Goal: Task Accomplishment & Management: Complete application form

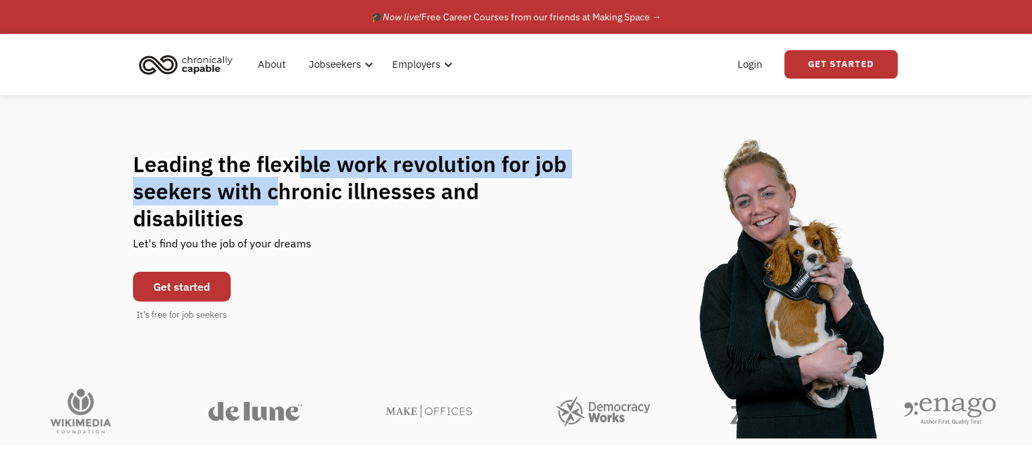
drag, startPoint x: 277, startPoint y: 196, endPoint x: 298, endPoint y: 181, distance: 25.8
click at [298, 181] on h1 "Leading the flexible work revolution for job seekers with chronic illnesses and…" at bounding box center [363, 191] width 460 height 81
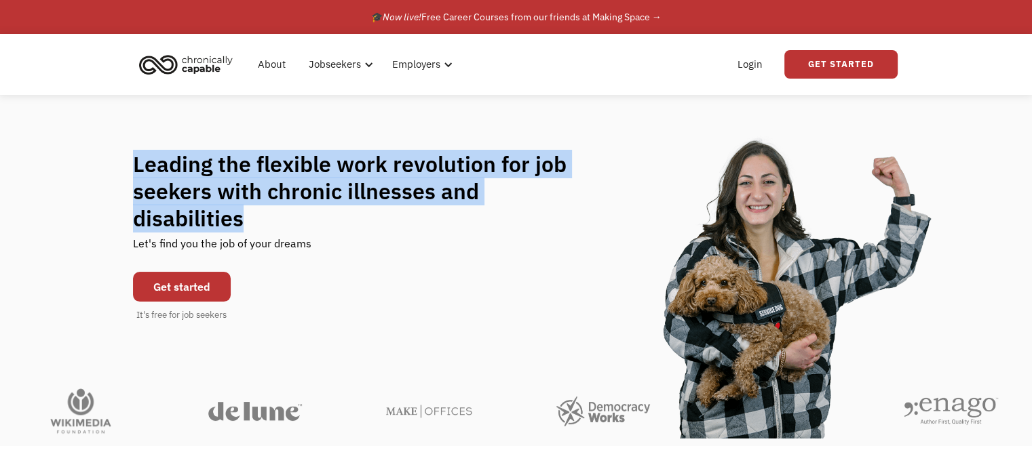
drag, startPoint x: 137, startPoint y: 178, endPoint x: 598, endPoint y: 200, distance: 461.1
click at [598, 200] on div "Leading the flexible work revolution for job seekers with chronic illnesses and…" at bounding box center [516, 237] width 767 height 172
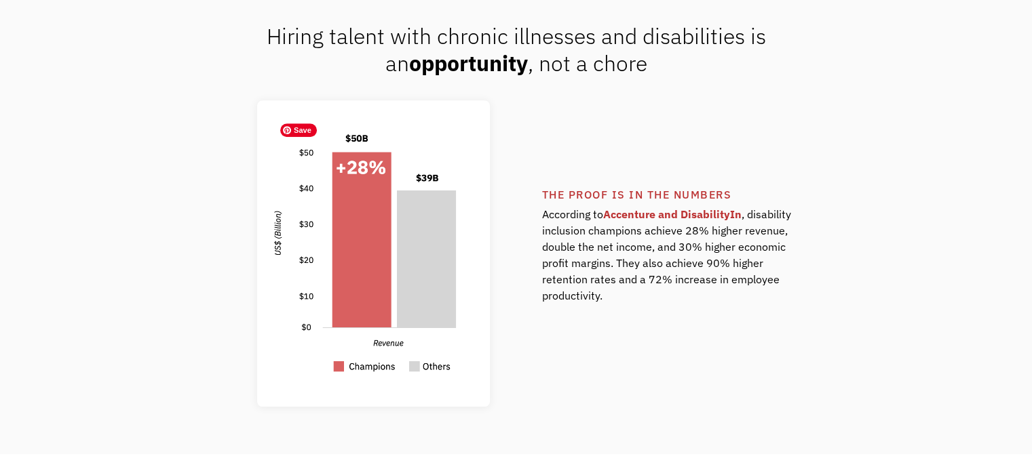
scroll to position [950, 0]
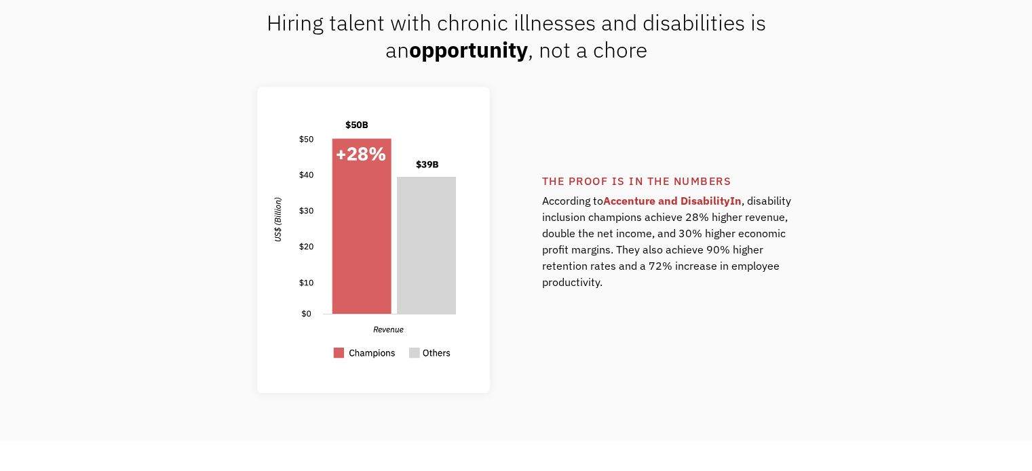
click at [123, 278] on div "The proof is in the numbers According to Accenture and DisabilityIn , disabilit…" at bounding box center [516, 240] width 794 height 307
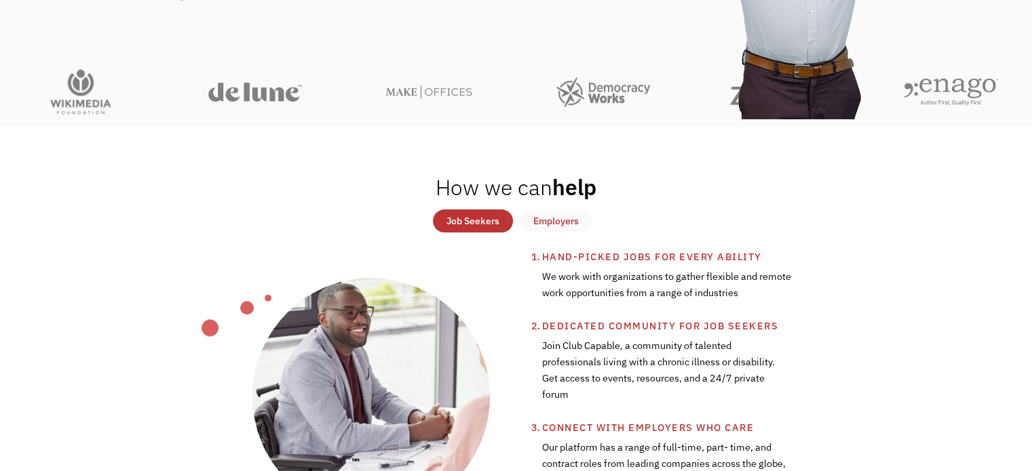
scroll to position [339, 0]
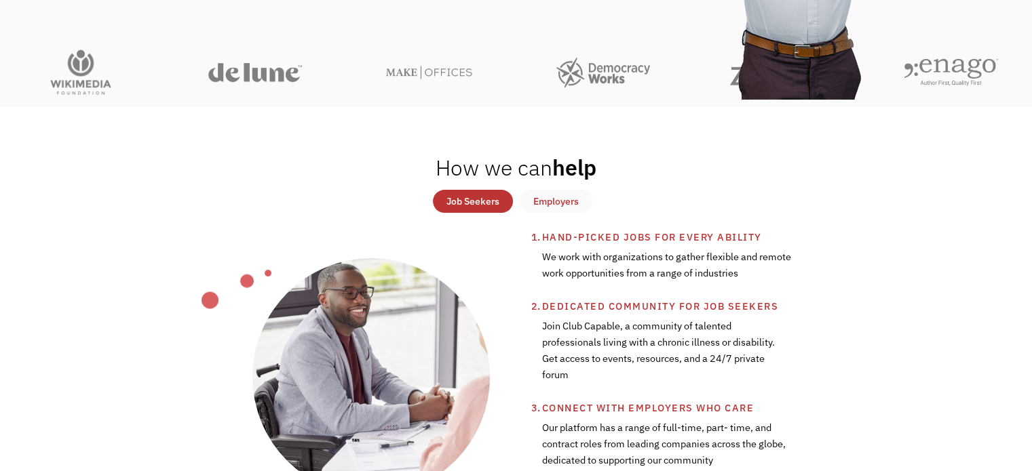
click at [554, 211] on link "Employers" at bounding box center [556, 201] width 73 height 23
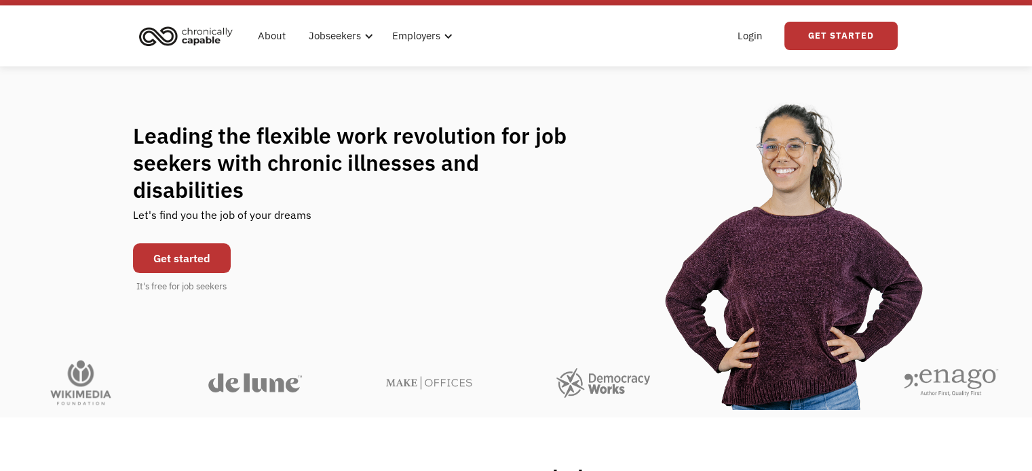
scroll to position [0, 0]
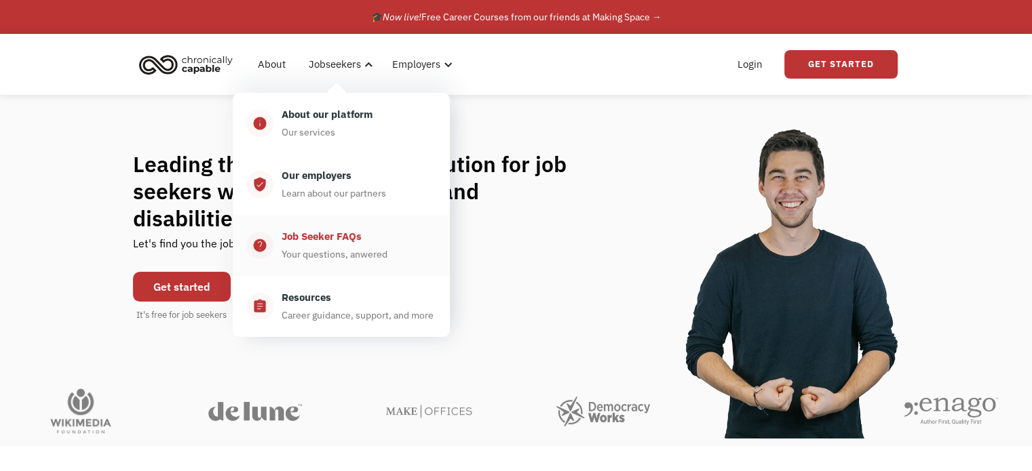
click at [336, 250] on div "Your questions, anwered" at bounding box center [335, 254] width 106 height 16
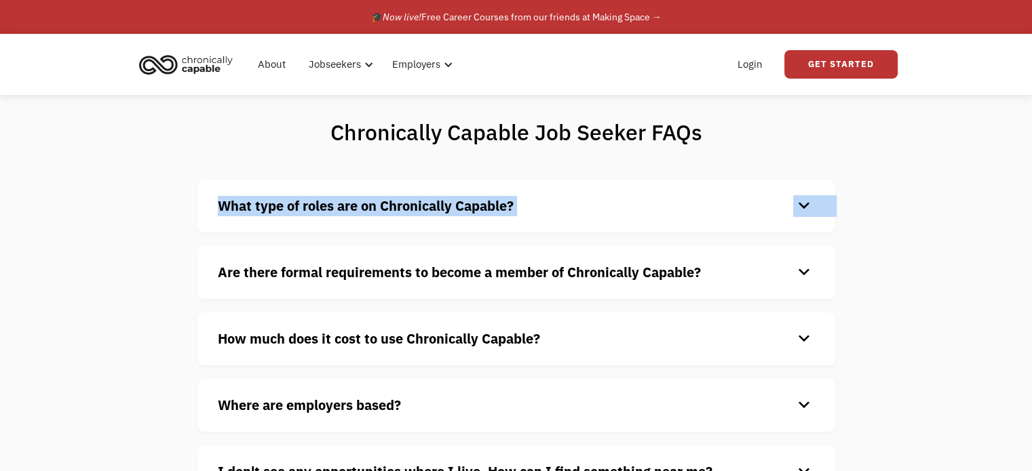
click at [49, 222] on div "Chronically Capable Job Seeker FAQs What type of roles are on Chronically Capab…" at bounding box center [516, 323] width 1032 height 457
click at [241, 214] on strong "What type of roles are on Chronically Capable?" at bounding box center [366, 206] width 296 height 18
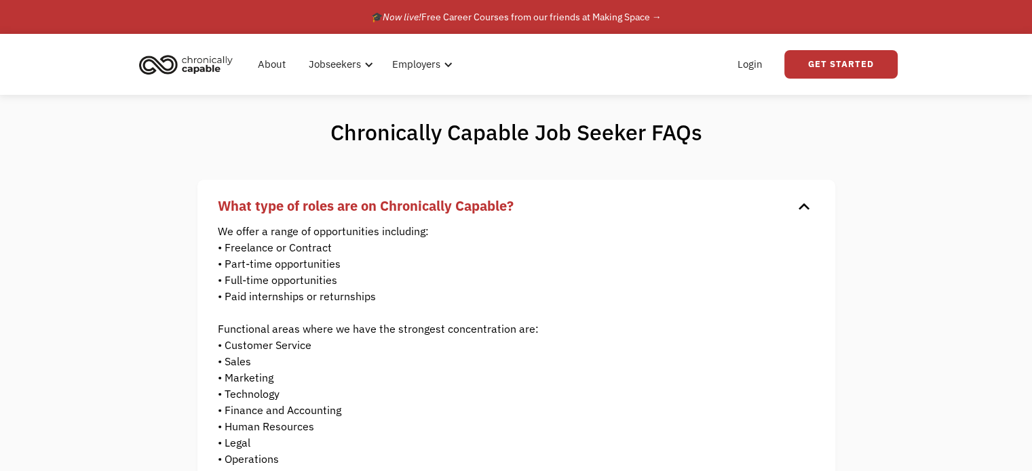
click at [121, 244] on div "Chronically Capable Job Seeker FAQs What type of roles are on Chronically Capab…" at bounding box center [516, 452] width 1032 height 715
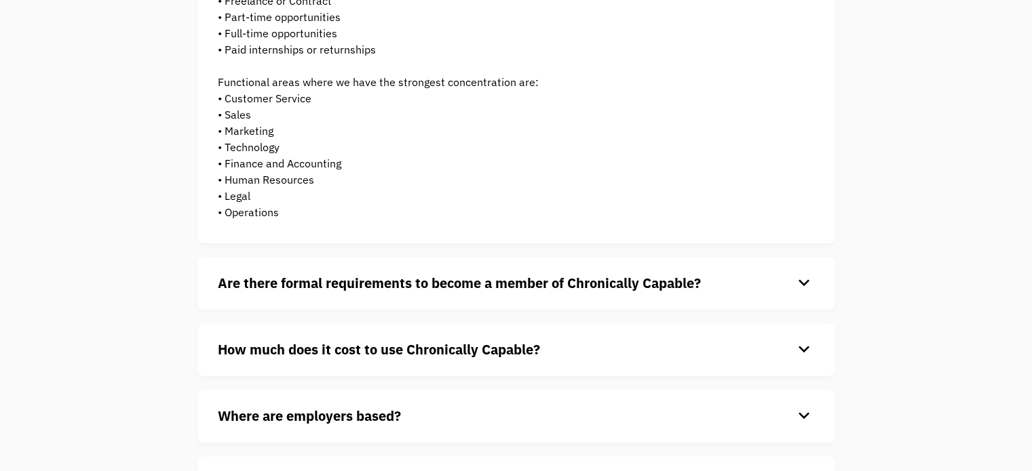
scroll to position [271, 0]
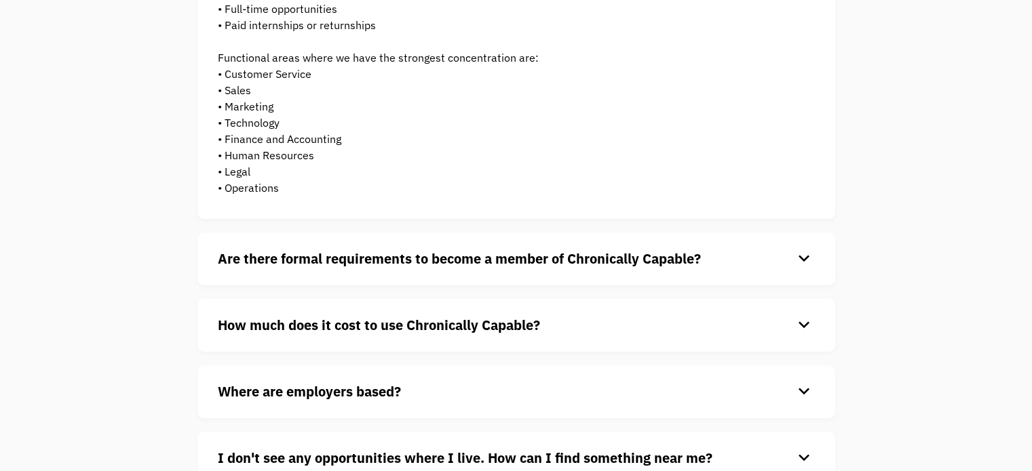
click at [232, 260] on strong "Are there formal requirements to become a member of Chronically Capable?" at bounding box center [459, 259] width 483 height 18
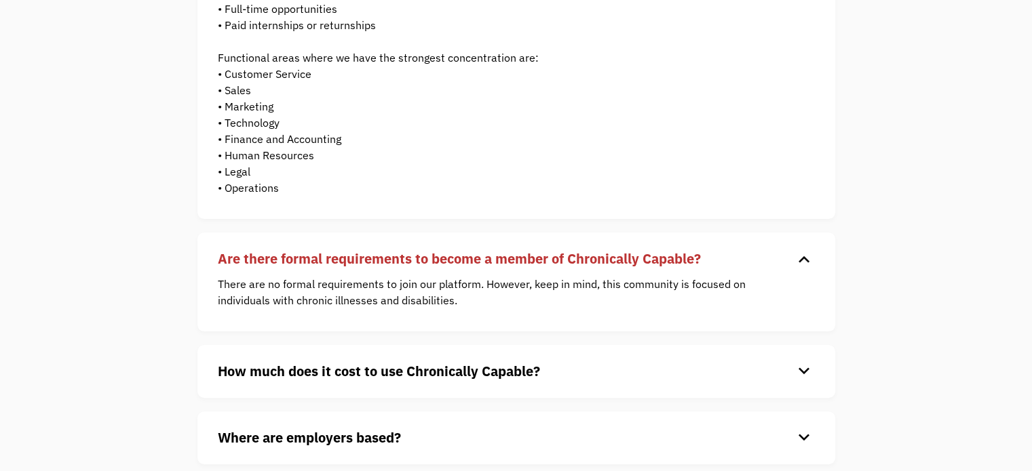
click at [104, 254] on div "Chronically Capable Job Seeker FAQs What type of roles are on Chronically Capab…" at bounding box center [516, 204] width 1032 height 761
drag, startPoint x: 93, startPoint y: 244, endPoint x: 58, endPoint y: 193, distance: 61.9
click at [58, 193] on div "Chronically Capable Job Seeker FAQs What type of roles are on Chronically Capab…" at bounding box center [516, 204] width 1032 height 761
click at [69, 191] on div "Chronically Capable Job Seeker FAQs What type of roles are on Chronically Capab…" at bounding box center [516, 204] width 1032 height 761
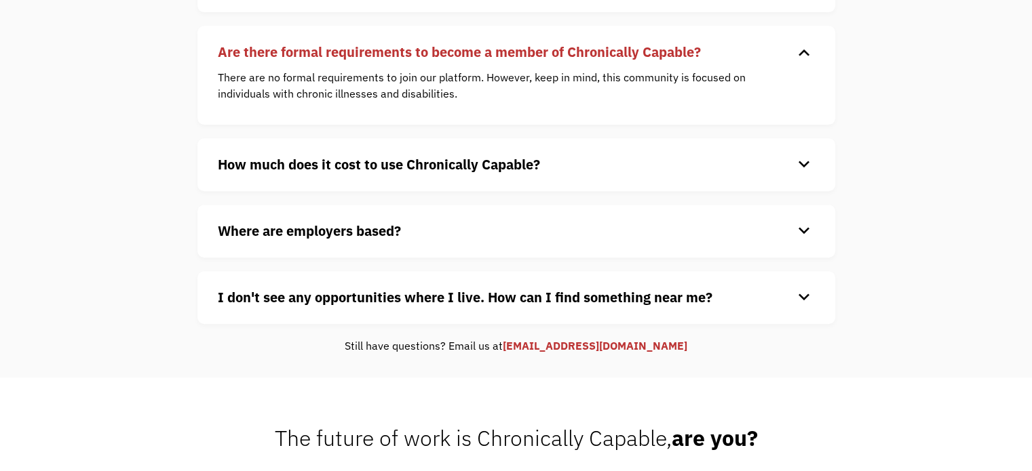
scroll to position [543, 0]
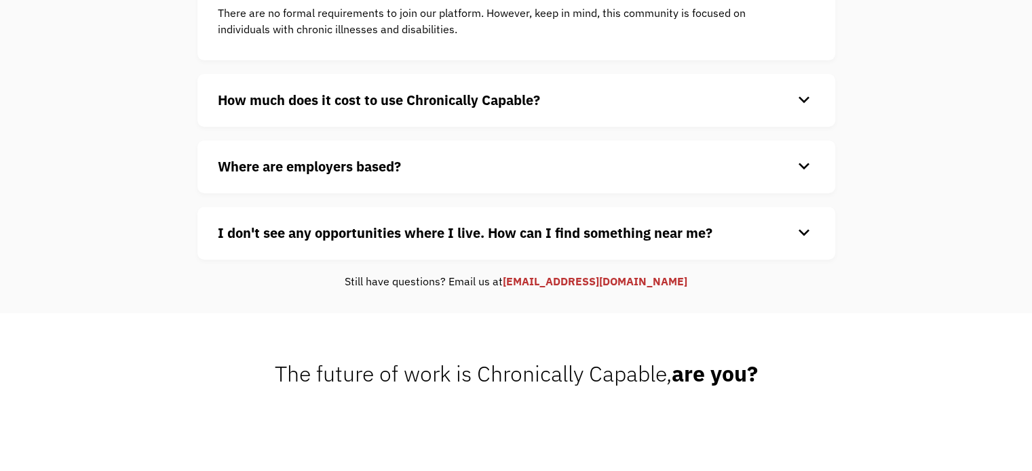
click at [377, 92] on strong "How much does it cost to use Chronically Capable?" at bounding box center [379, 100] width 322 height 18
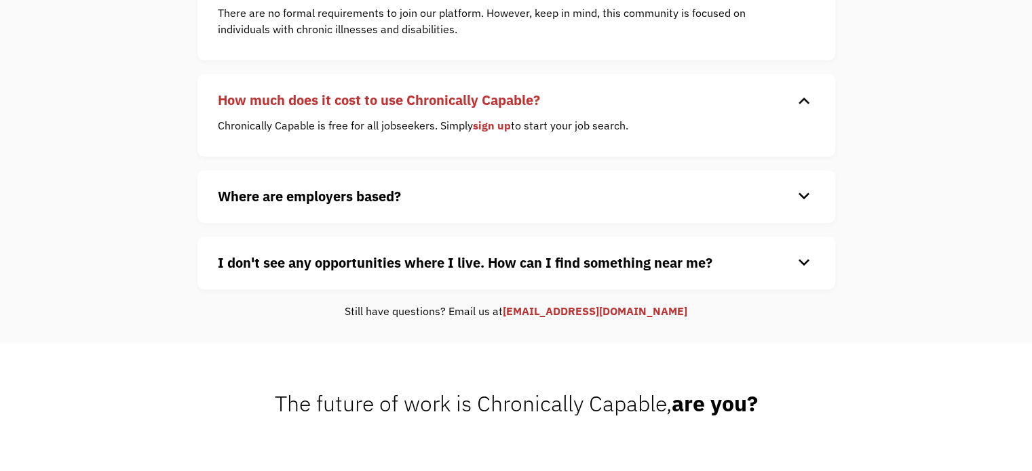
click at [381, 203] on strong "Where are employers based?" at bounding box center [309, 196] width 183 height 18
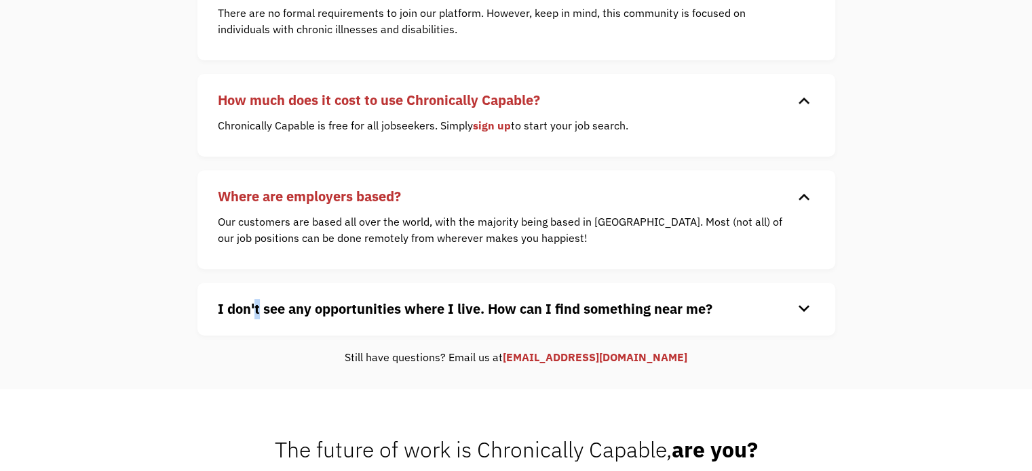
click at [257, 308] on strong "I don't see any opportunities where I live. How can I find something near me?" at bounding box center [465, 309] width 495 height 18
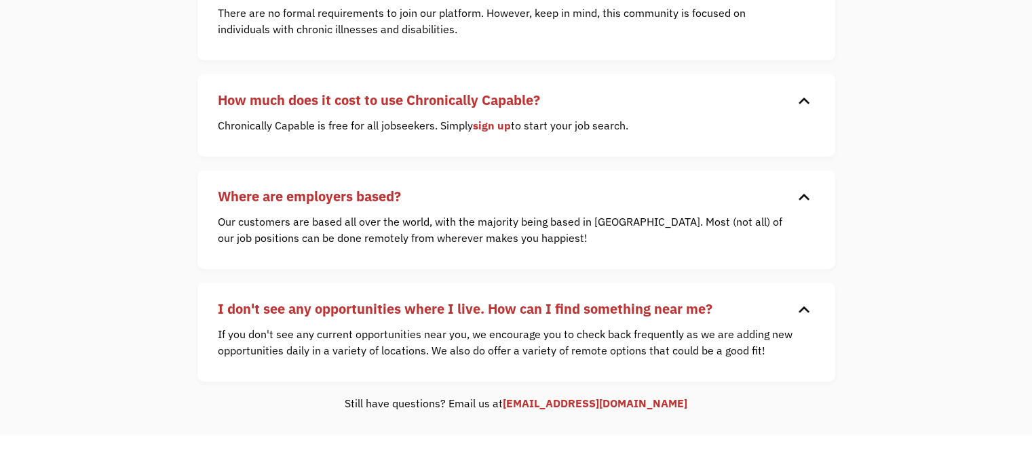
drag, startPoint x: 174, startPoint y: 263, endPoint x: 104, endPoint y: 241, distance: 72.3
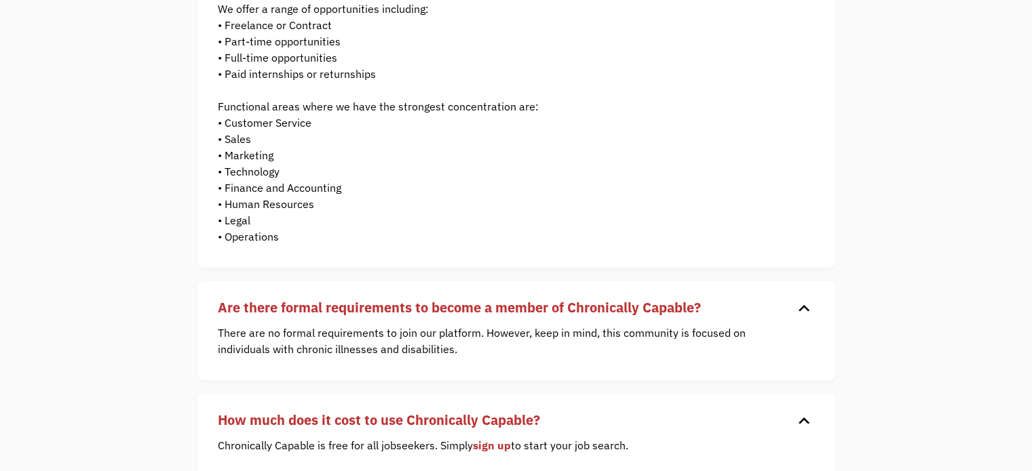
scroll to position [0, 0]
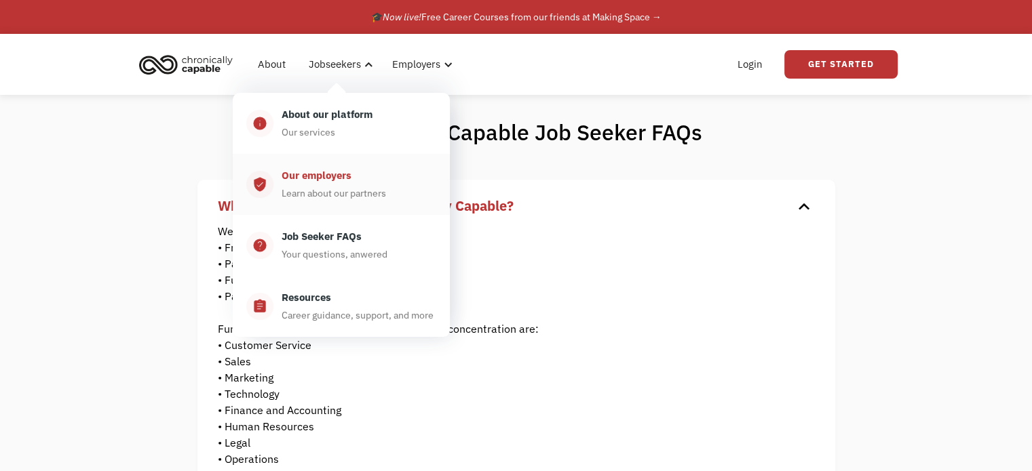
click at [312, 201] on link "verified_user Our employers Learn about our partners" at bounding box center [341, 184] width 217 height 61
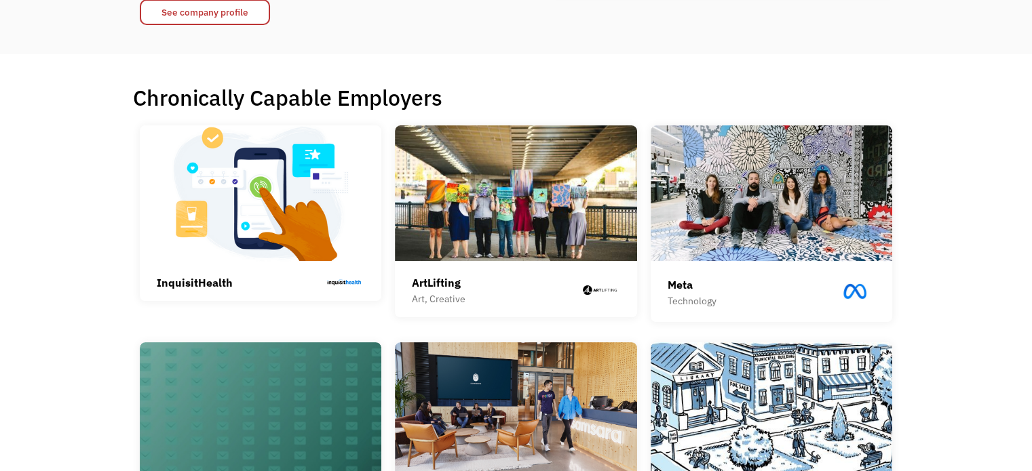
scroll to position [271, 0]
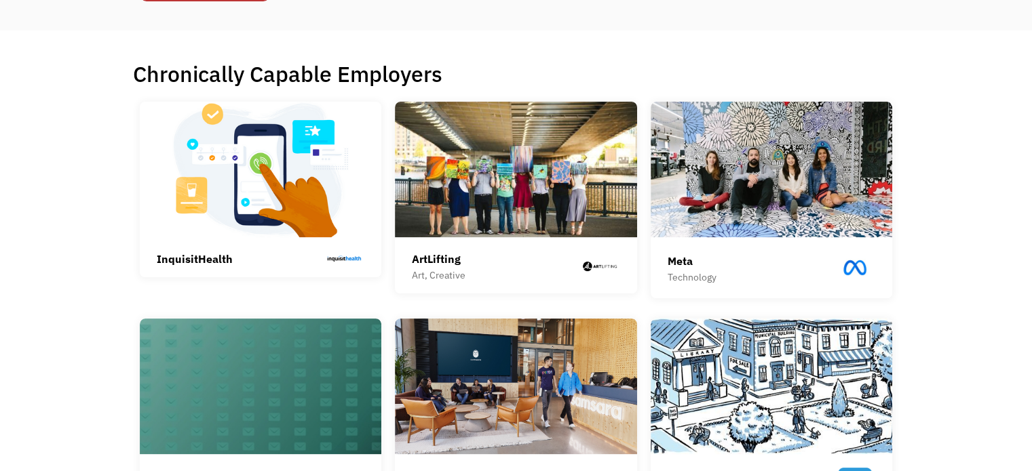
drag, startPoint x: 35, startPoint y: 178, endPoint x: 26, endPoint y: 188, distance: 13.4
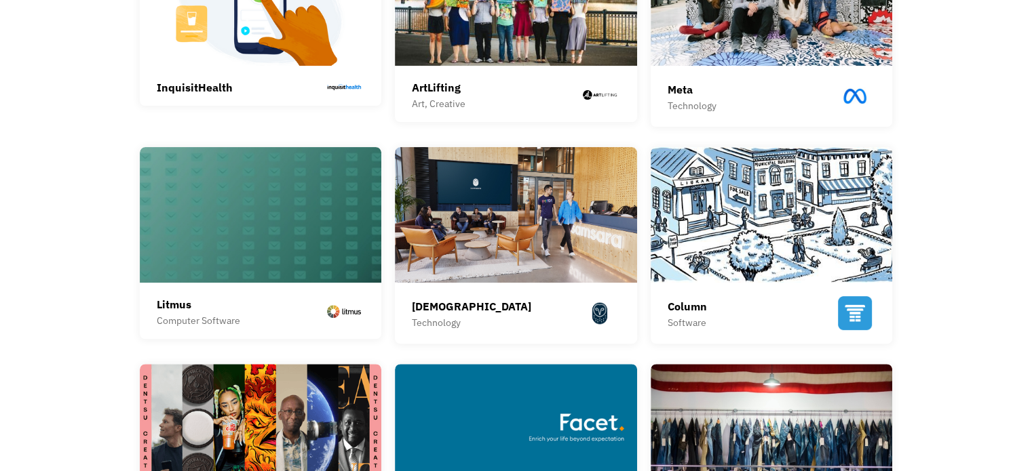
scroll to position [543, 0]
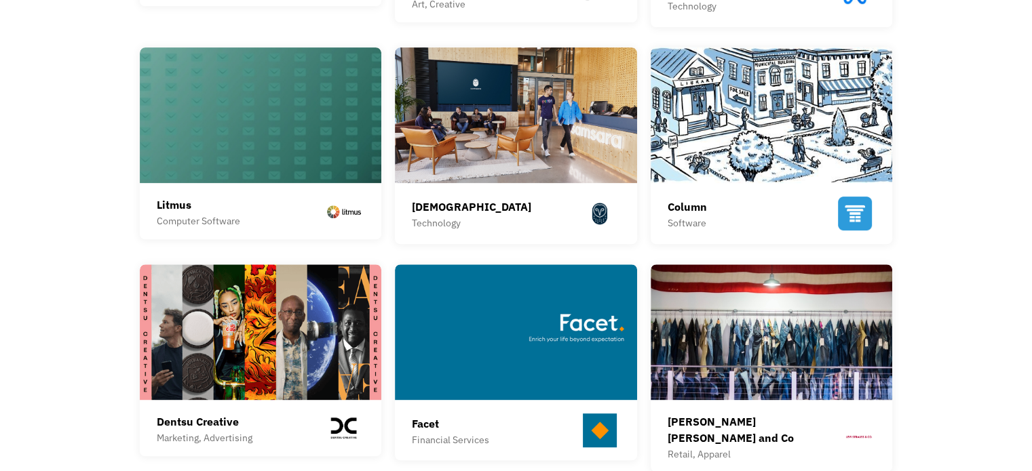
drag, startPoint x: 25, startPoint y: 186, endPoint x: 20, endPoint y: 192, distance: 8.2
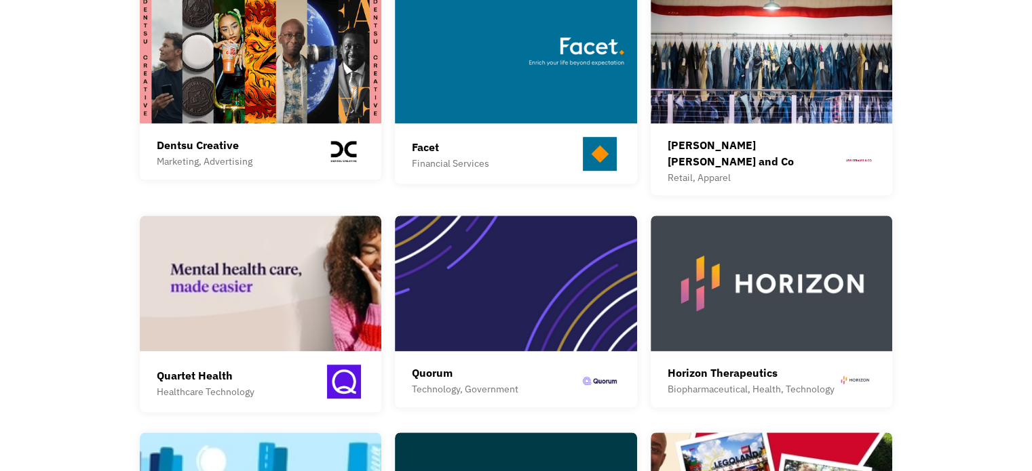
scroll to position [882, 0]
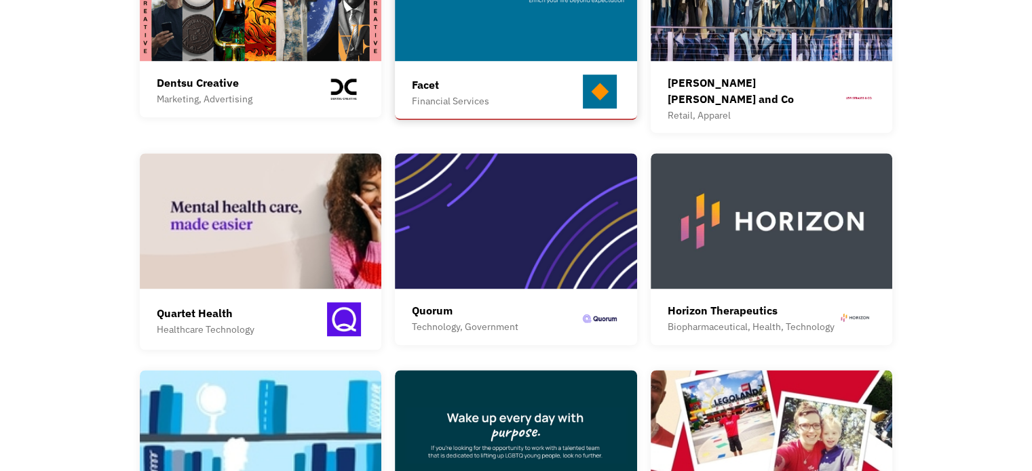
click at [520, 62] on div "Facet Financial Services Facet Wealth is one of the fastest-growing national fi…" at bounding box center [516, 22] width 242 height 194
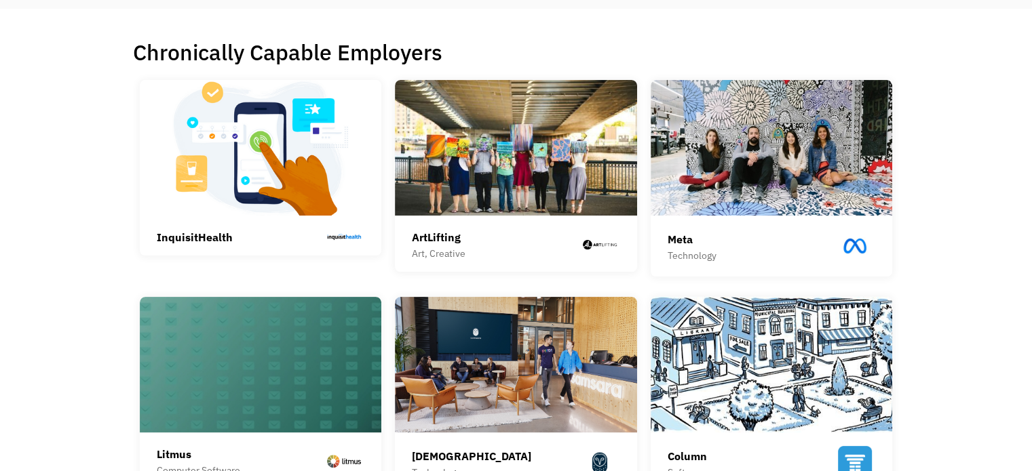
scroll to position [271, 0]
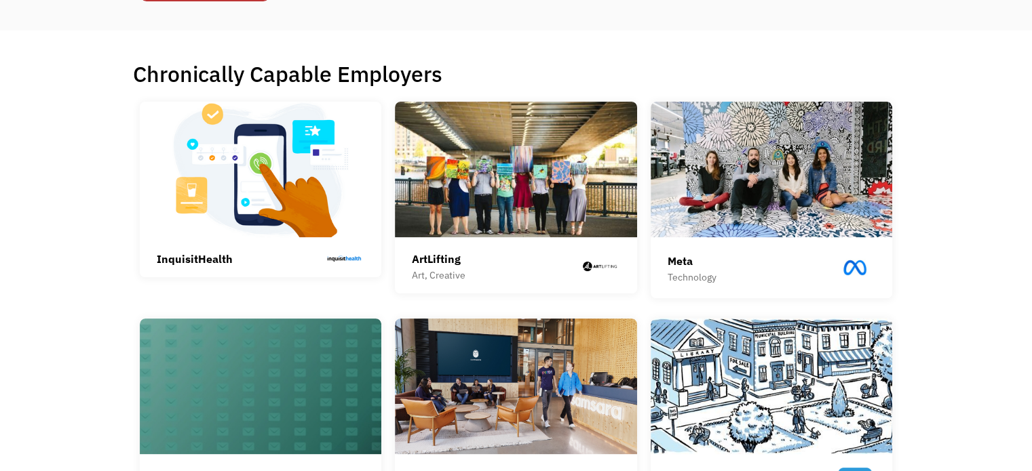
drag, startPoint x: 96, startPoint y: 157, endPoint x: 88, endPoint y: 151, distance: 9.8
drag, startPoint x: 83, startPoint y: 151, endPoint x: 60, endPoint y: 139, distance: 25.8
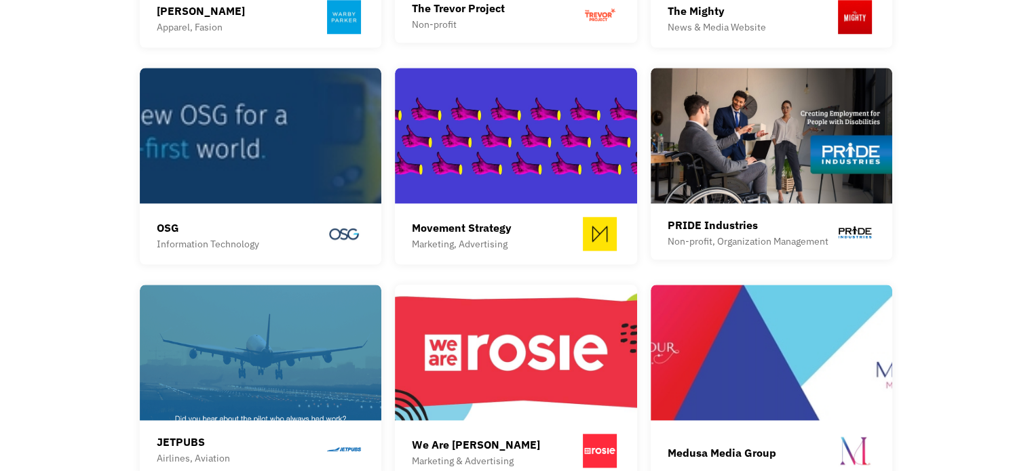
scroll to position [1492, 0]
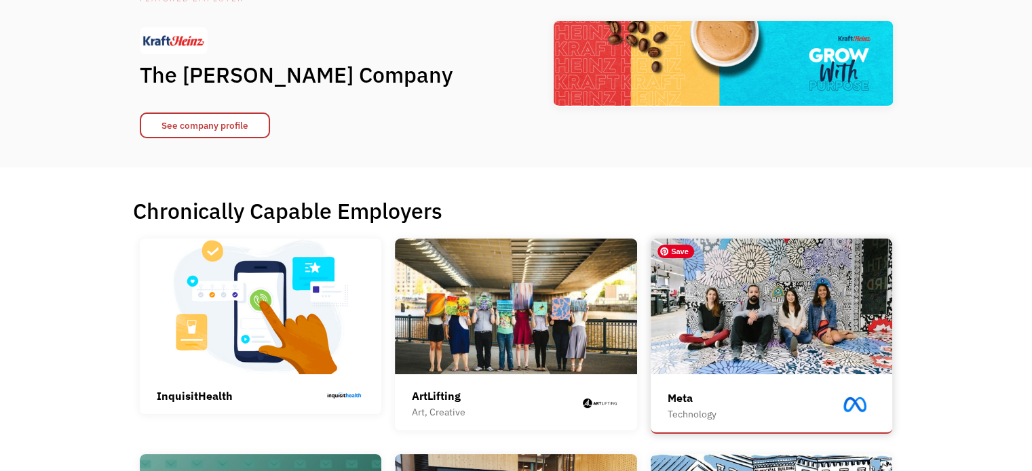
scroll to position [136, 0]
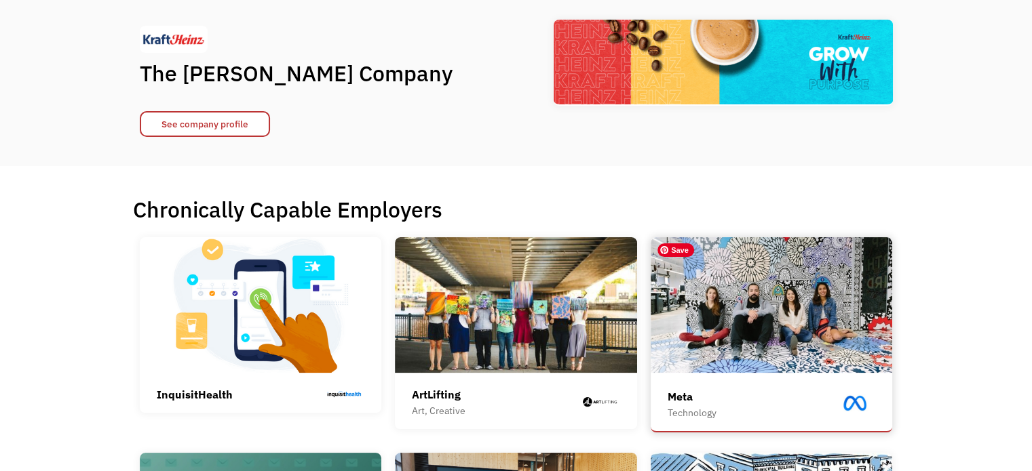
click at [735, 304] on img at bounding box center [772, 305] width 242 height 136
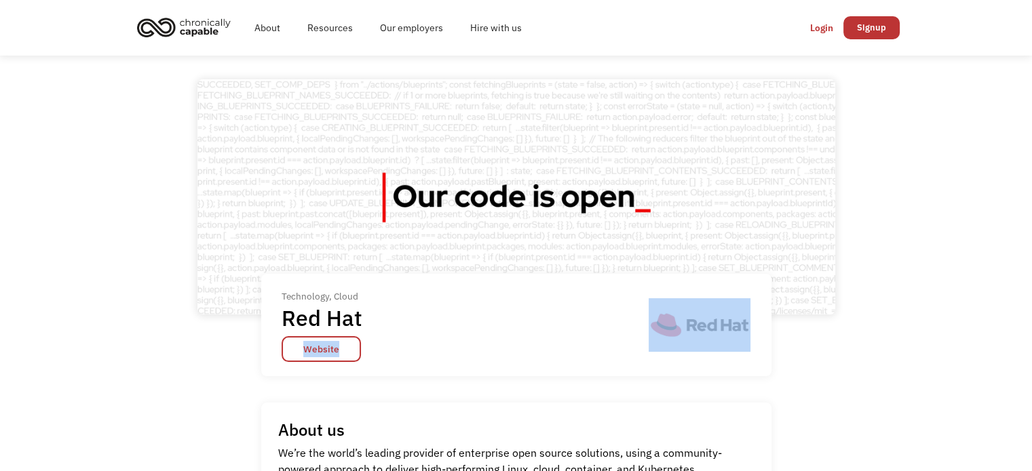
drag, startPoint x: 503, startPoint y: 325, endPoint x: 513, endPoint y: 359, distance: 35.2
click at [513, 359] on div "Technology, Cloud Red Hat Website" at bounding box center [516, 325] width 510 height 102
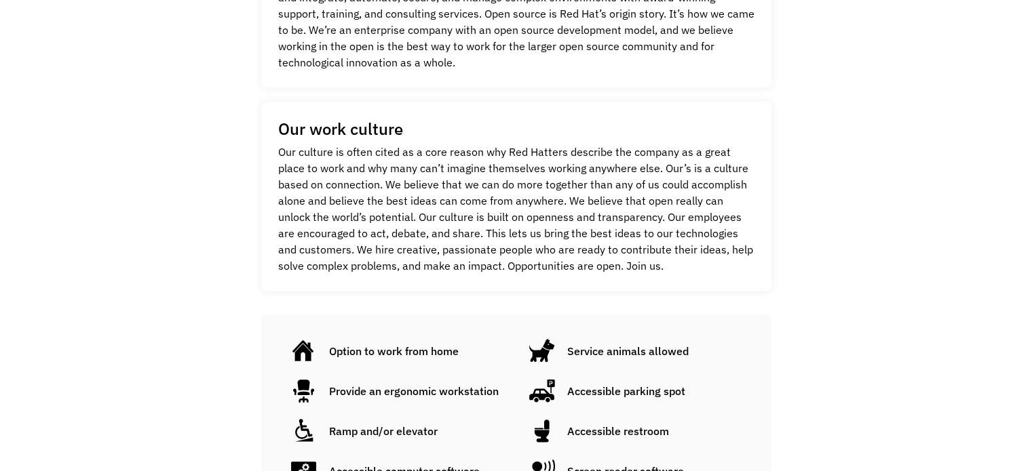
scroll to position [543, 0]
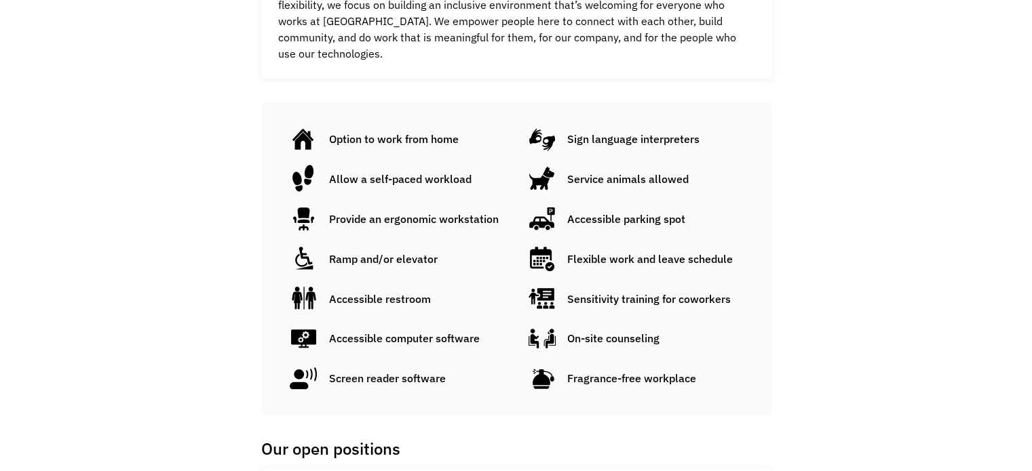
scroll to position [746, 0]
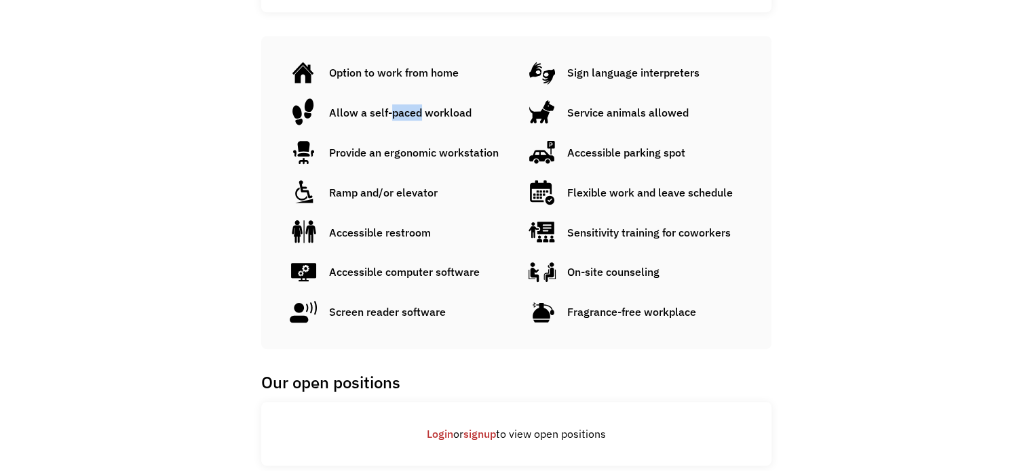
drag, startPoint x: 393, startPoint y: 96, endPoint x: 419, endPoint y: 102, distance: 27.2
click at [419, 104] on div "Allow a self-paced workload" at bounding box center [400, 112] width 142 height 16
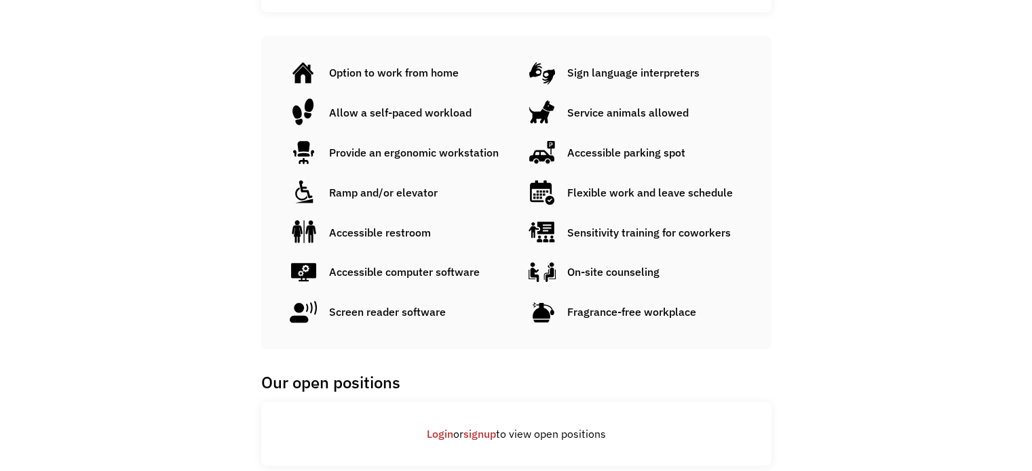
drag, startPoint x: 919, startPoint y: 144, endPoint x: 901, endPoint y: 138, distance: 18.5
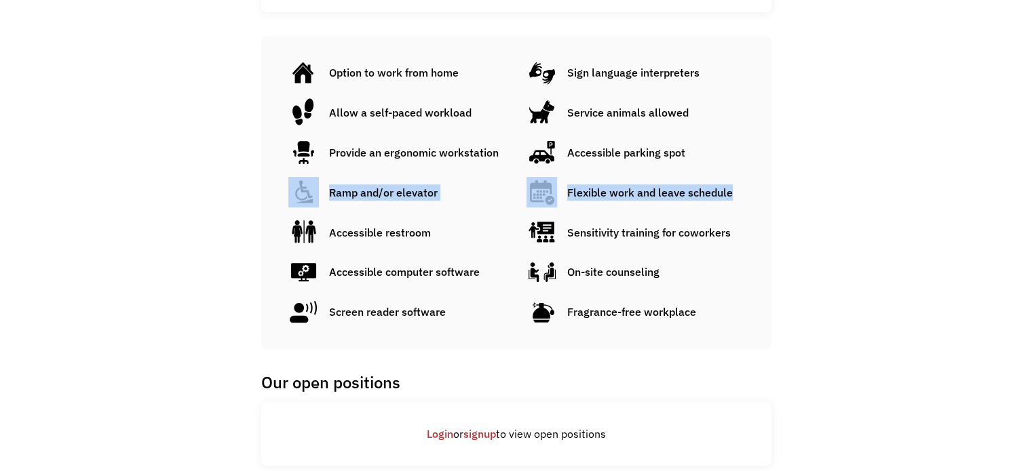
drag, startPoint x: 899, startPoint y: 138, endPoint x: 862, endPoint y: 159, distance: 43.2
drag, startPoint x: 885, startPoint y: 179, endPoint x: 882, endPoint y: 170, distance: 9.2
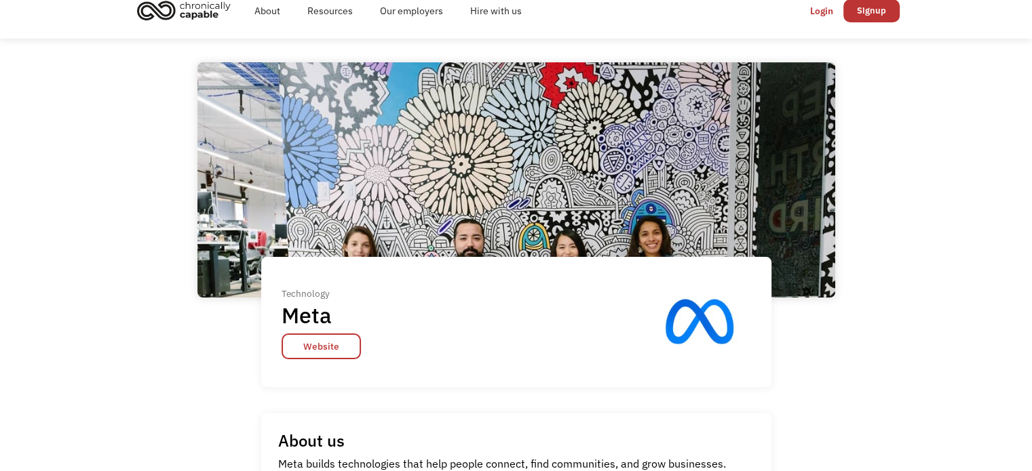
scroll to position [0, 0]
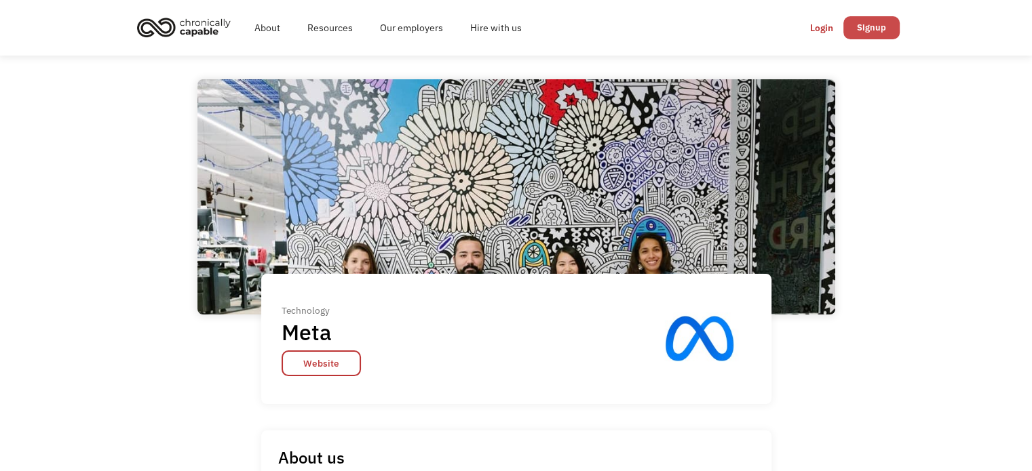
click at [862, 29] on link "Signup" at bounding box center [871, 27] width 56 height 23
click at [884, 24] on link "Signup" at bounding box center [871, 27] width 56 height 23
click at [868, 22] on link "Signup" at bounding box center [871, 27] width 56 height 23
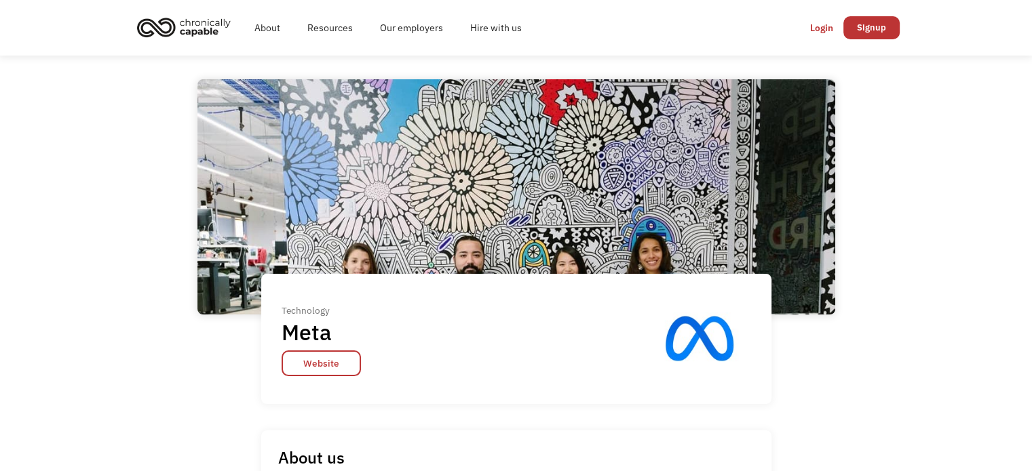
click at [189, 28] on img "home" at bounding box center [184, 27] width 102 height 30
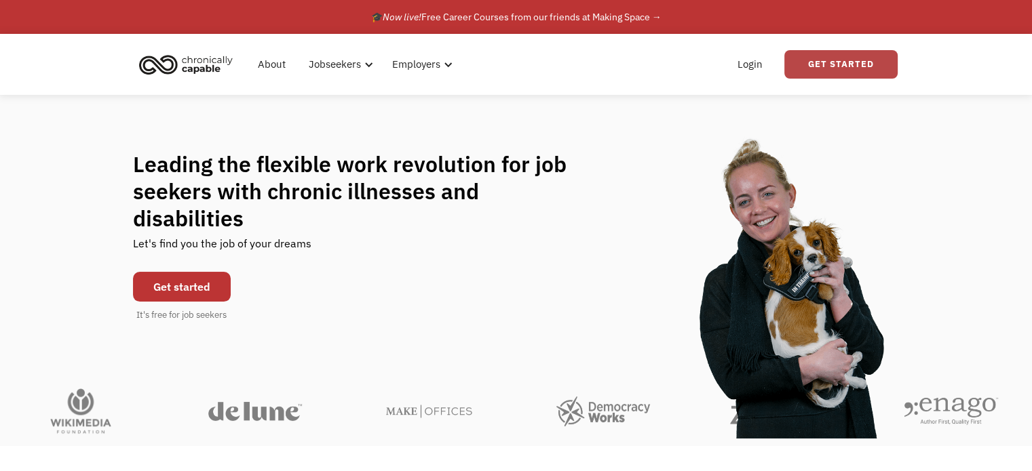
click at [868, 69] on link "Get Started" at bounding box center [840, 64] width 113 height 28
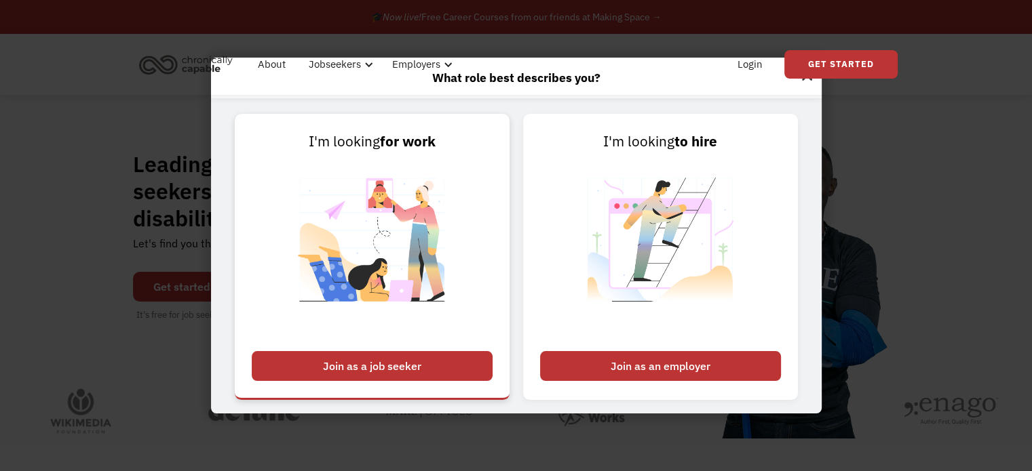
click at [465, 373] on div "Join as a job seeker" at bounding box center [372, 366] width 241 height 30
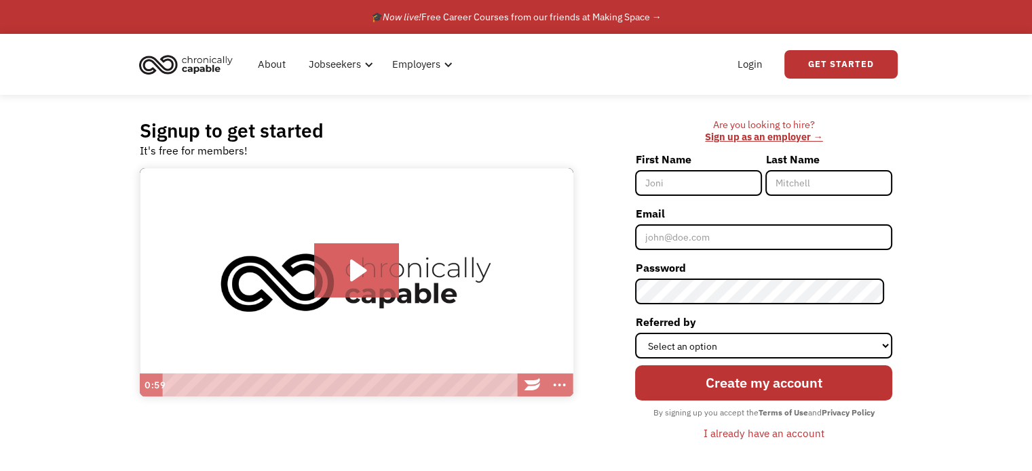
click at [696, 187] on input "First Name" at bounding box center [698, 183] width 127 height 26
type input "TM"
type input "[PERSON_NAME]"
click at [981, 176] on div "Signup to get started It's free for members! Click for sound @keyframes VOLUME_…" at bounding box center [516, 286] width 1032 height 383
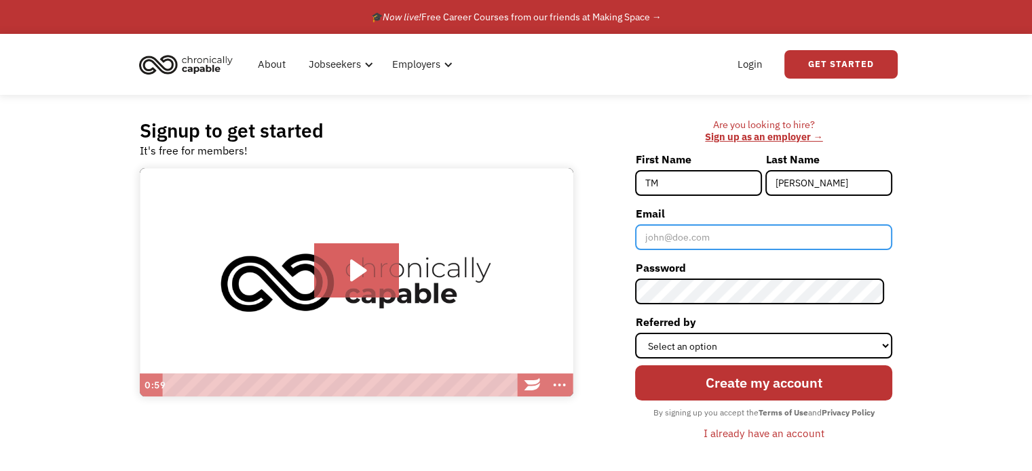
click at [811, 244] on input "Email" at bounding box center [763, 238] width 257 height 26
type input "tm@tmbishop.com"
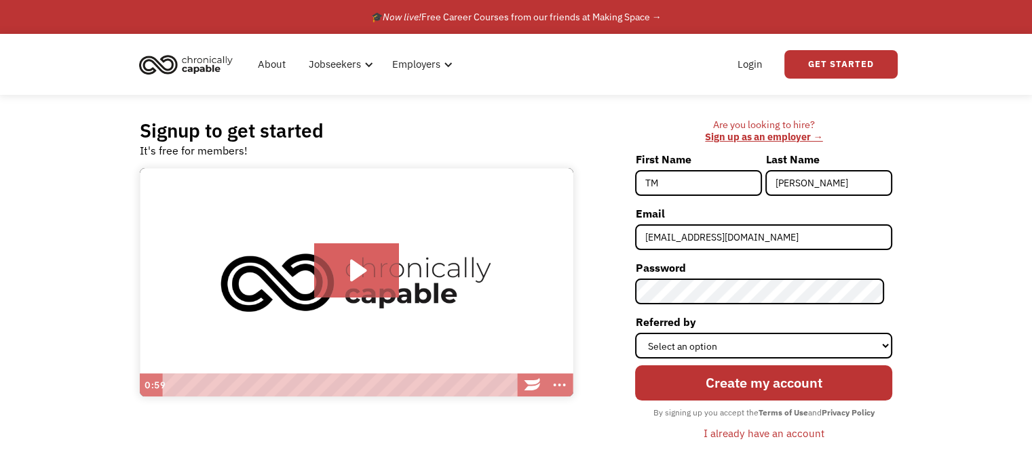
click at [985, 201] on div "Signup to get started It's free for members! Click for sound @keyframes VOLUME_…" at bounding box center [516, 286] width 1032 height 383
click at [978, 208] on div "Signup to get started It's free for members! Click for sound @keyframes VOLUME_…" at bounding box center [516, 286] width 1032 height 383
click at [737, 341] on select "Select an option Instagram Facebook Twitter Search Engine News Article Word of …" at bounding box center [763, 346] width 257 height 26
select select "Other"
click at [643, 333] on select "Select an option Instagram Facebook Twitter Search Engine News Article Word of …" at bounding box center [763, 346] width 257 height 26
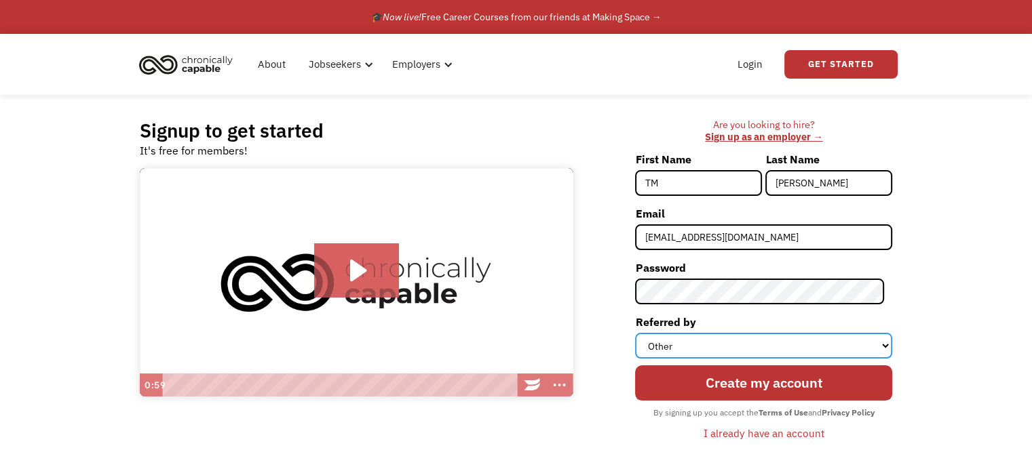
click at [729, 352] on select "Select an option Instagram Facebook Twitter Search Engine News Article Word of …" at bounding box center [763, 346] width 257 height 26
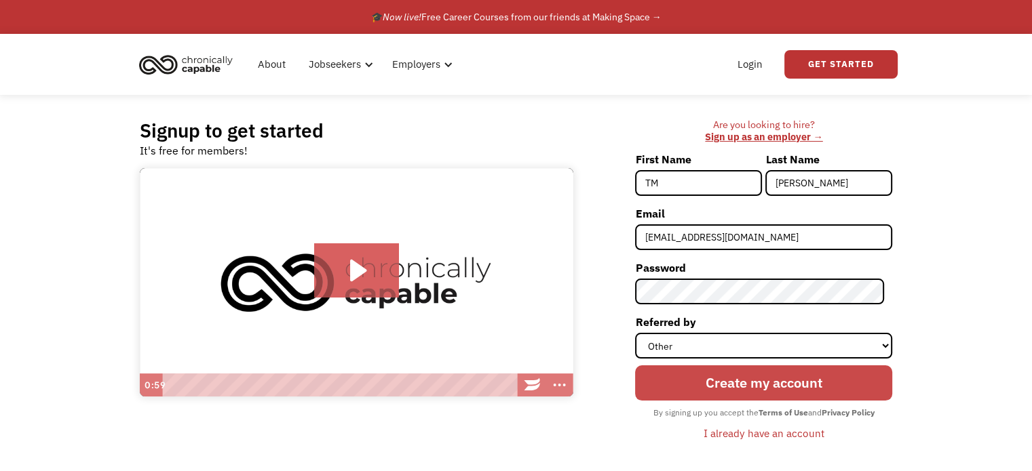
click at [724, 382] on input "Create my account" at bounding box center [763, 383] width 257 height 35
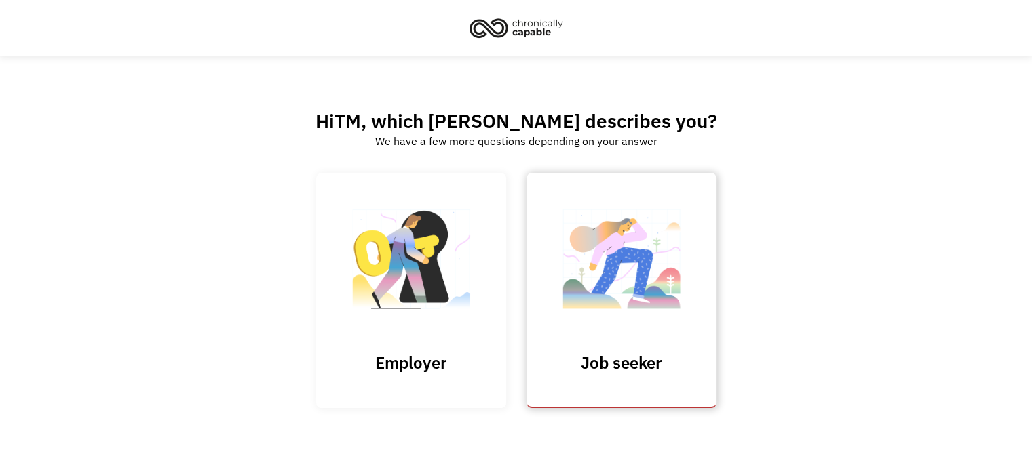
click at [618, 368] on h3 "Job seeker" at bounding box center [622, 363] width 136 height 20
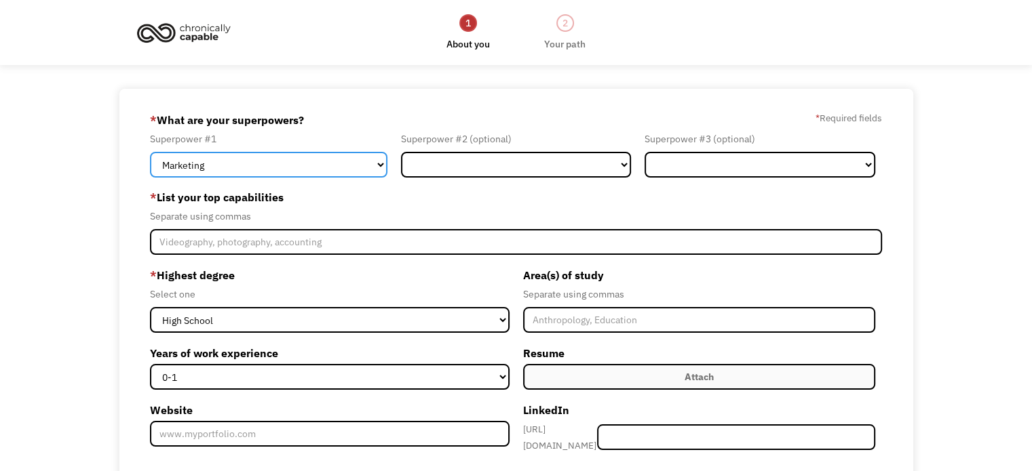
click at [322, 159] on select "Marketing Human Resources Finance Technology Operations Sales Industrial & Manu…" at bounding box center [268, 165] width 237 height 26
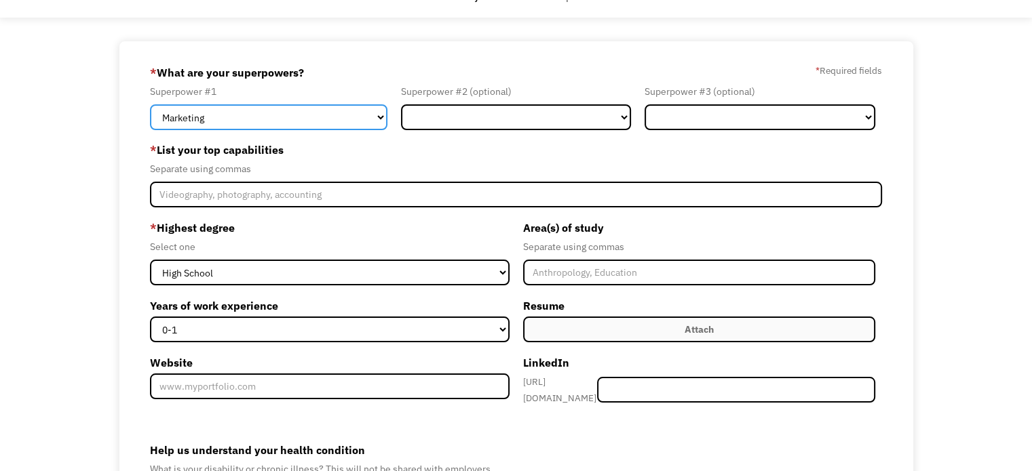
scroll to position [68, 0]
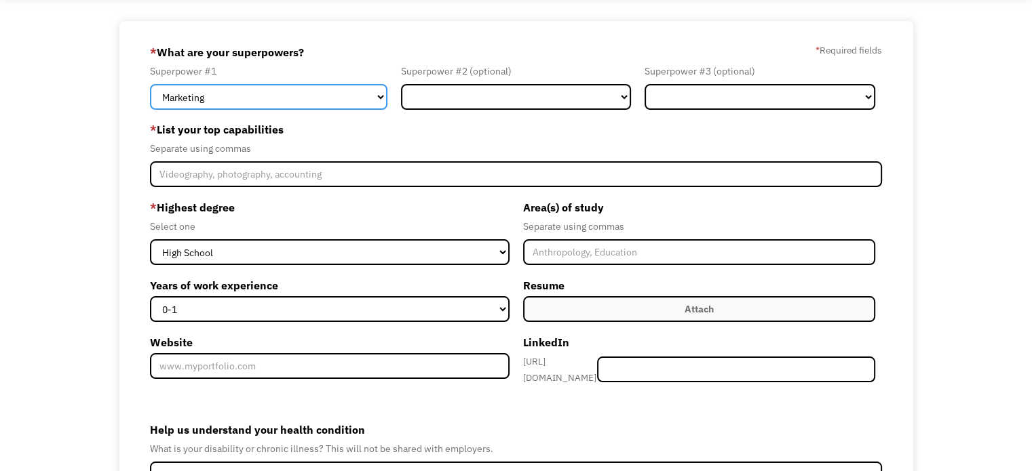
click at [264, 98] on select "Marketing Human Resources Finance Technology Operations Sales Industrial & Manu…" at bounding box center [268, 97] width 237 height 26
click at [150, 84] on select "Marketing Human Resources Finance Technology Operations Sales Industrial & Manu…" at bounding box center [268, 97] width 237 height 26
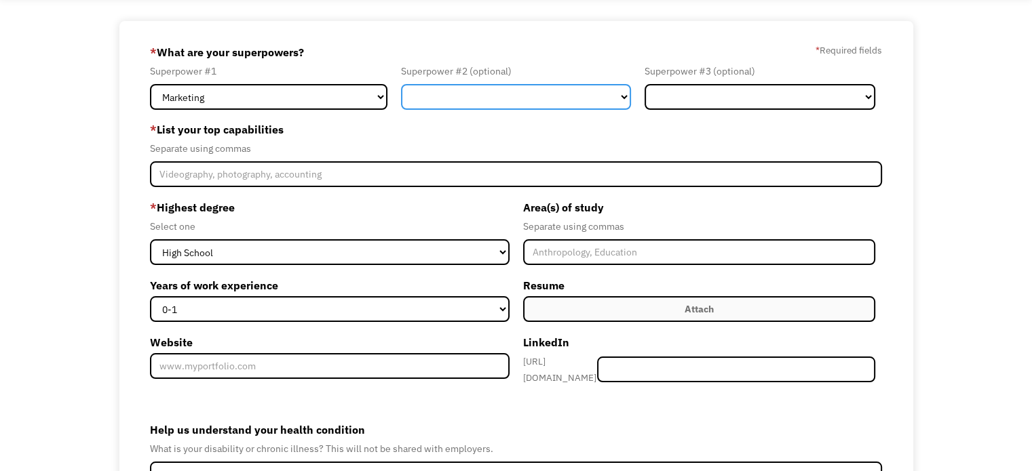
click at [460, 98] on select "Marketing Human Resources Finance Technology Operations Sales Industrial & Manu…" at bounding box center [516, 97] width 231 height 26
select select "Human Resources"
click at [401, 84] on select "Marketing Human Resources Finance Technology Operations Sales Industrial & Manu…" at bounding box center [516, 97] width 231 height 26
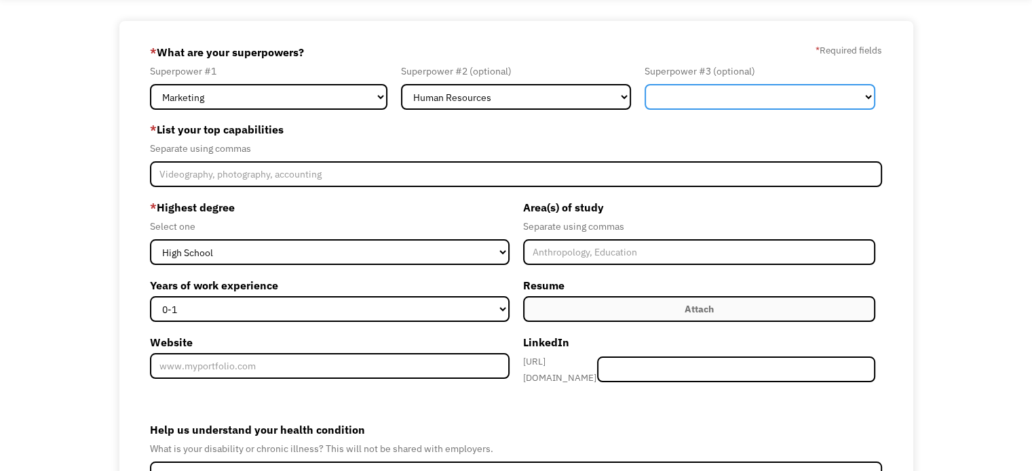
click at [736, 100] on select "Marketing Human Resources Finance Technology Operations Sales Industrial & Manu…" at bounding box center [759, 97] width 231 height 26
select select "Technology"
click at [644, 84] on select "Marketing Human Resources Finance Technology Operations Sales Industrial & Manu…" at bounding box center [759, 97] width 231 height 26
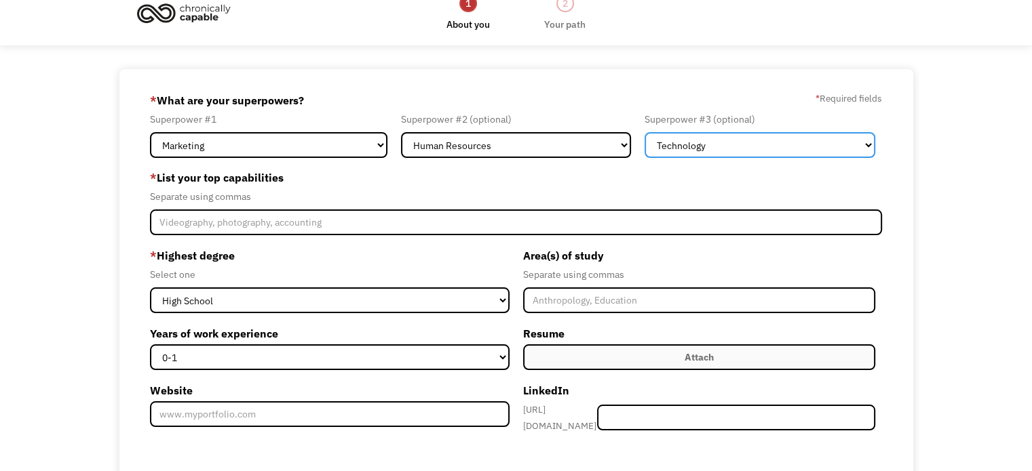
scroll to position [0, 0]
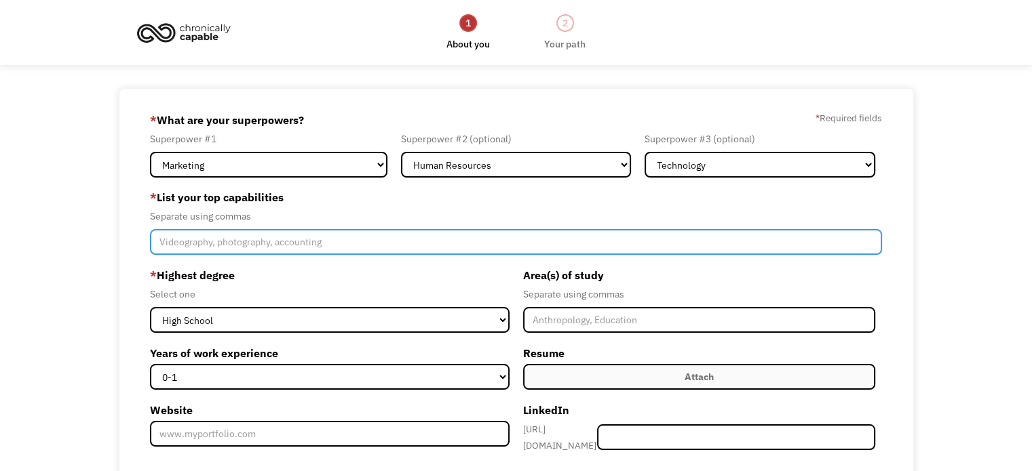
click at [209, 246] on input "Member-Create-Step1" at bounding box center [516, 242] width 732 height 26
type input "AI Artist"
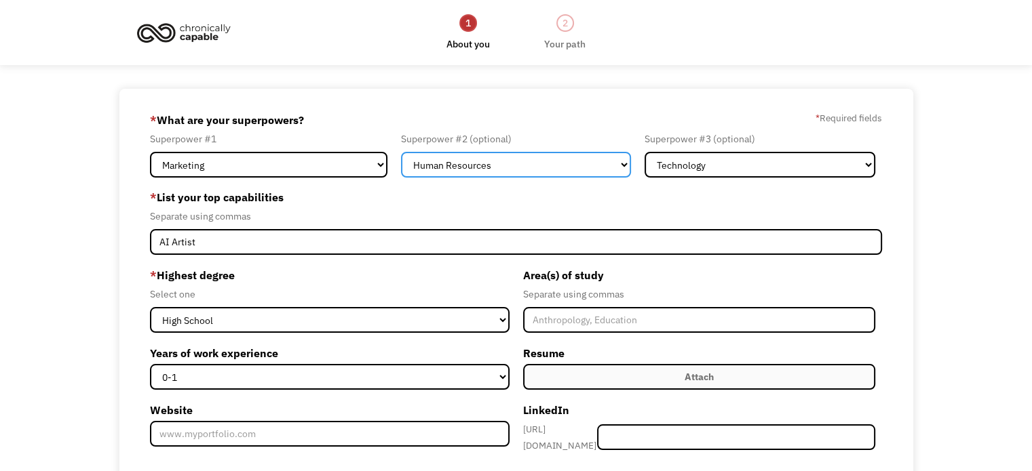
click at [581, 169] on select "Marketing Human Resources Finance Technology Operations Sales Industrial & Manu…" at bounding box center [516, 165] width 231 height 26
select select "Other"
click at [401, 152] on select "Marketing Human Resources Finance Technology Operations Sales Industrial & Manu…" at bounding box center [516, 165] width 231 height 26
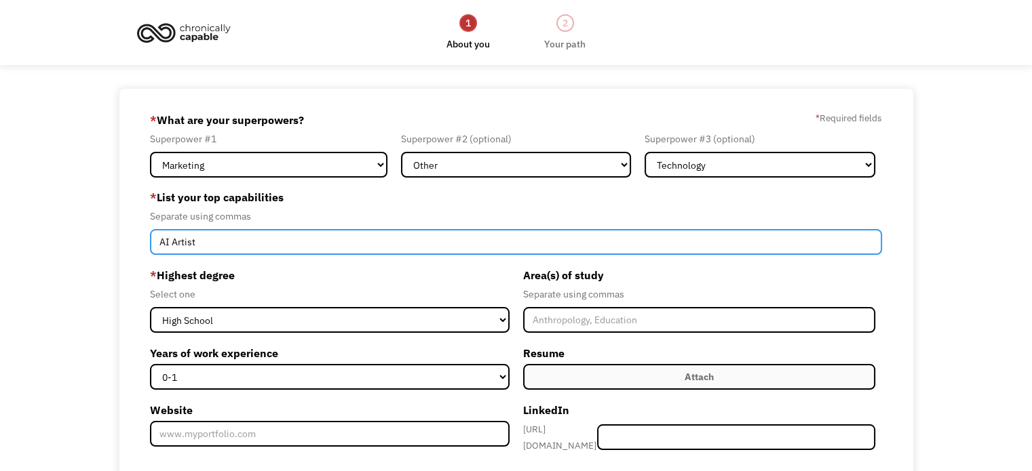
click at [232, 251] on input "AI Artist" at bounding box center [516, 242] width 732 height 26
type input "AI Artist, Web Design, Marketing, Business Coaching"
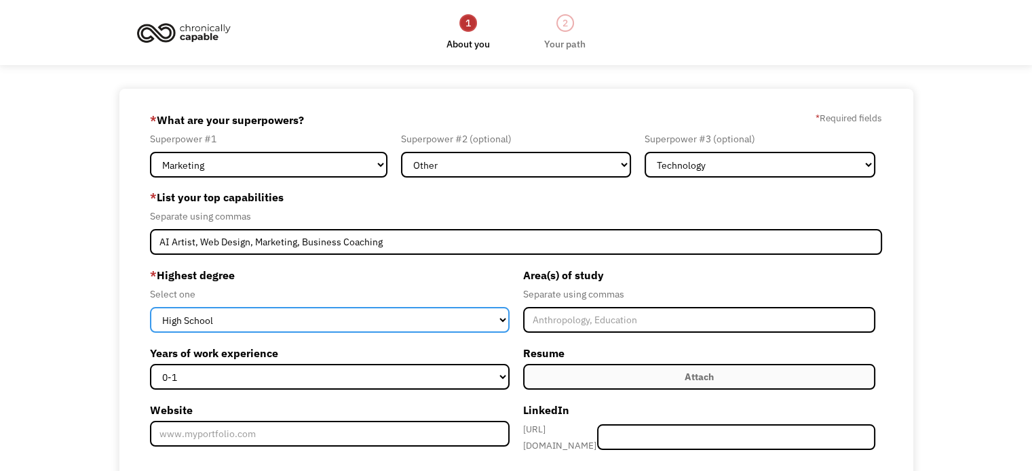
click at [182, 326] on select "High School Associates Bachelors Master's PhD" at bounding box center [329, 320] width 359 height 26
select select "bachelors"
click at [150, 307] on select "High School Associates Bachelors Master's PhD" at bounding box center [329, 320] width 359 height 26
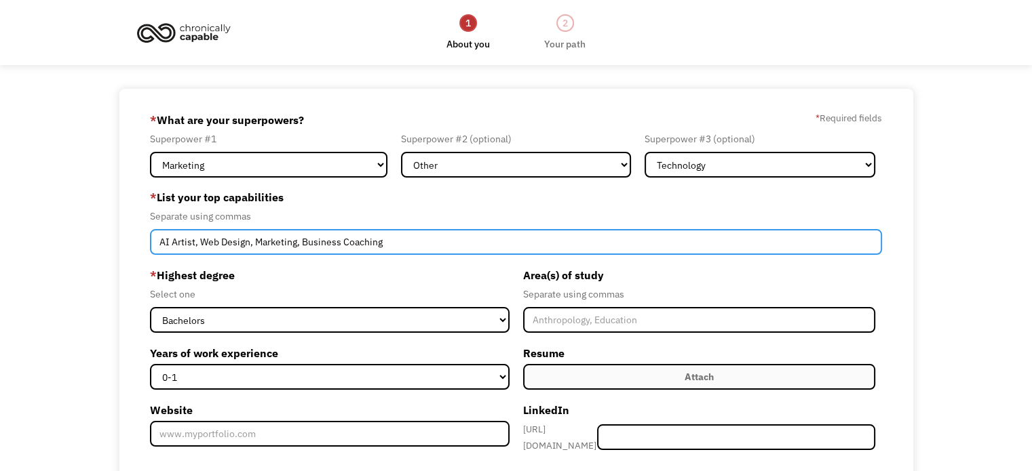
click at [450, 240] on input "AI Artist, Web Design, Marketing, Business Coaching" at bounding box center [516, 242] width 732 height 26
type input "AI Artist, Web Design, Marketing, Business Coaching, Early Childhood Education"
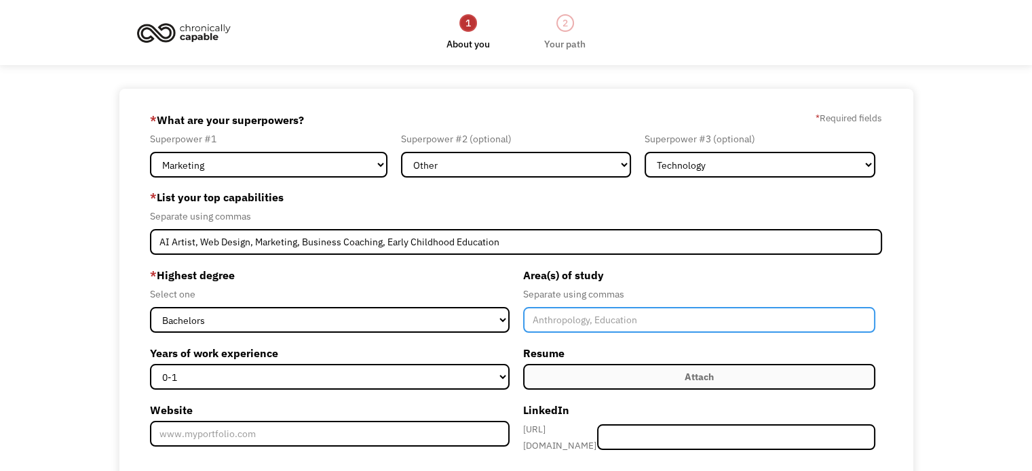
click at [708, 332] on input "Member-Create-Step1" at bounding box center [699, 320] width 352 height 26
type input "Psychology, Astrophysics"
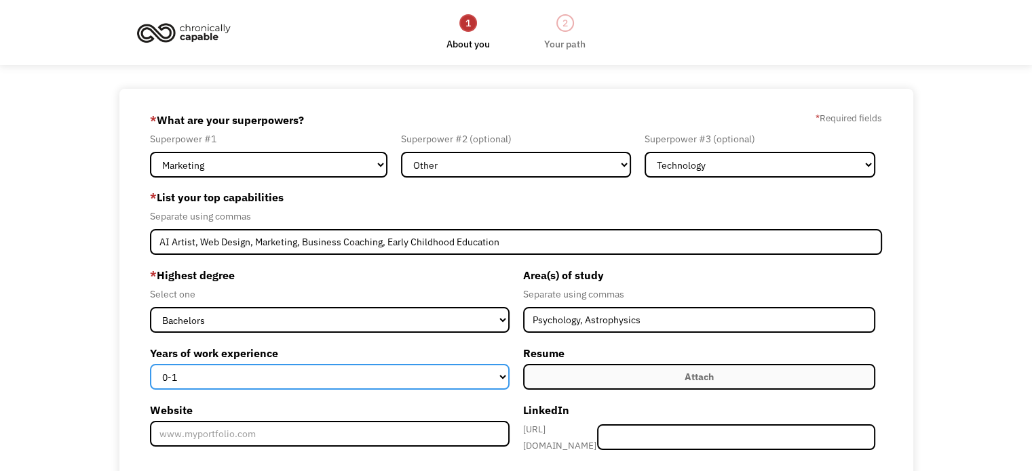
click at [499, 371] on select "0-1 2-4 5-10 11-15 15+" at bounding box center [329, 377] width 359 height 26
select select "15+"
click at [150, 364] on select "0-1 2-4 5-10 11-15 15+" at bounding box center [329, 377] width 359 height 26
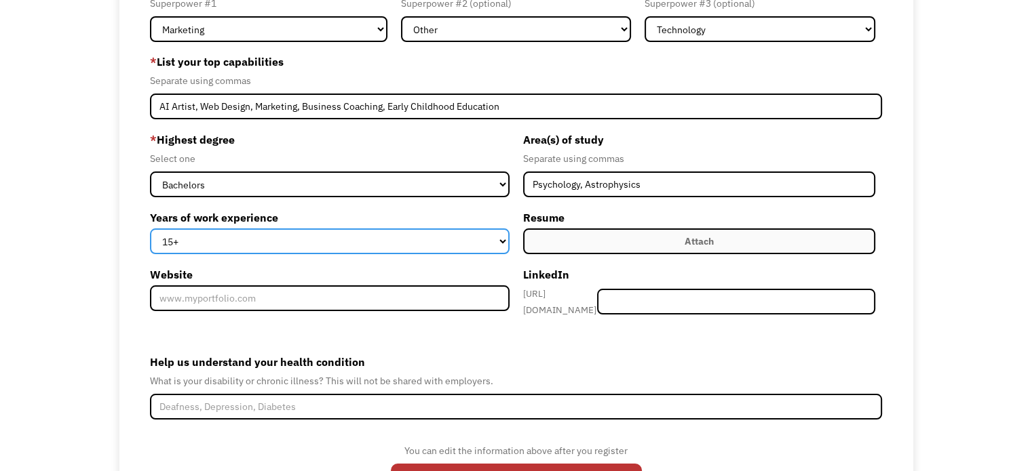
scroll to position [210, 0]
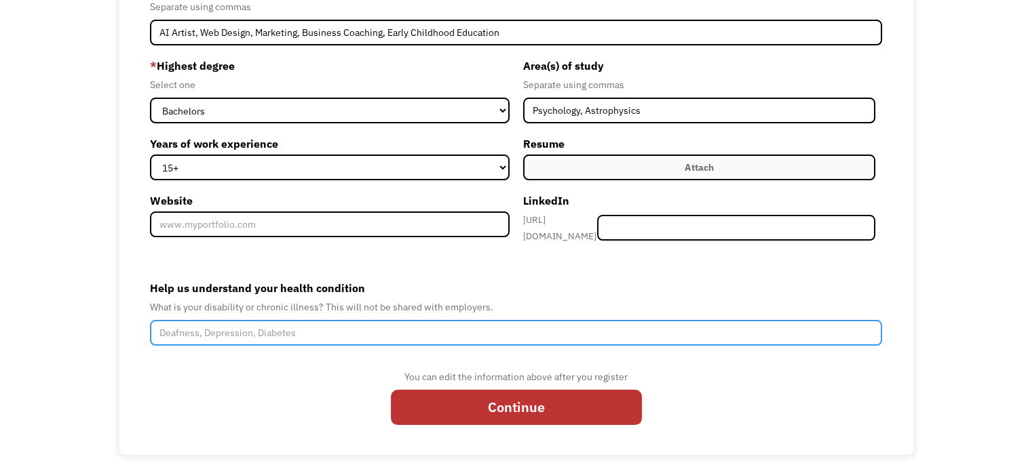
click at [250, 323] on input "Help us understand your health condition" at bounding box center [516, 333] width 732 height 26
click at [255, 328] on input "I have ME/CFS, a debilitating illness causing extreme fatigue and pain." at bounding box center [516, 333] width 732 height 26
click at [369, 328] on input "I have ME/CFS, an illness causing extreme fatigue and pain." at bounding box center [516, 333] width 732 height 26
click at [537, 320] on input "I have ME/CFS, an illness causing extreme fatigue, cognitive issues and pain." at bounding box center [516, 333] width 732 height 26
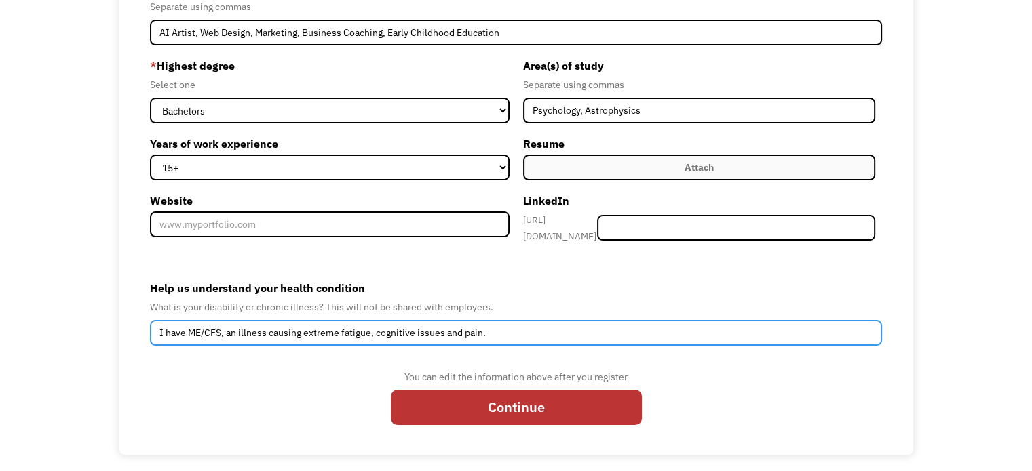
click at [236, 328] on input "I have ME/CFS, an illness causing extreme fatigue, cognitive issues and pain." at bounding box center [516, 333] width 732 height 26
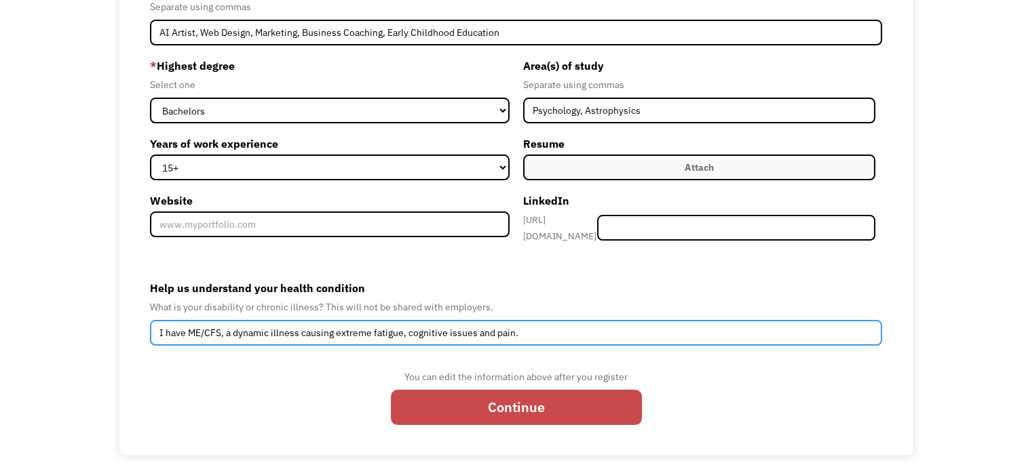
type input "I have ME/CFS, a dynamic illness causing extreme fatigue, cognitive issues and …"
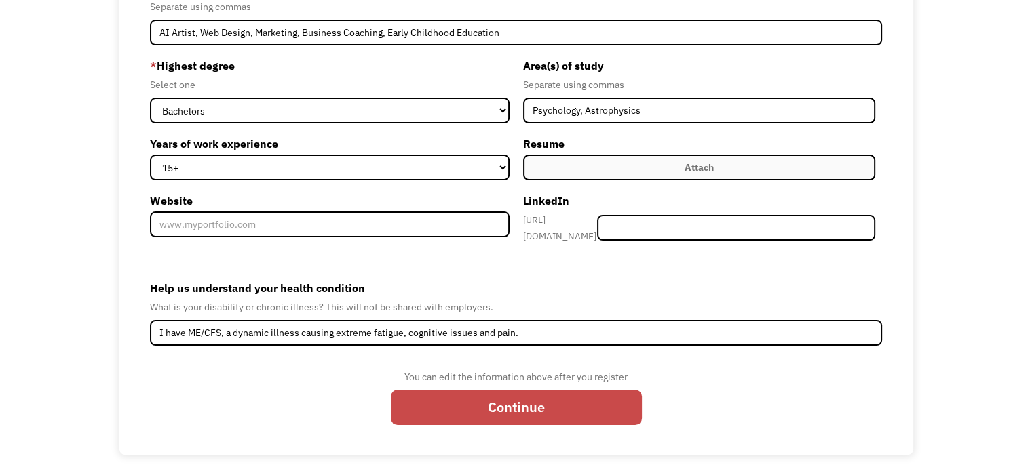
click at [540, 395] on input "Continue" at bounding box center [516, 407] width 251 height 35
type input "Please wait..."
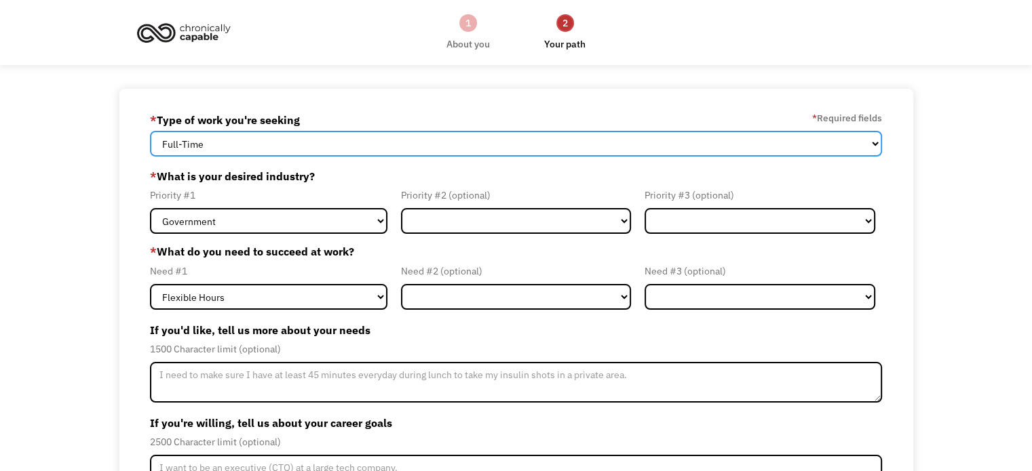
click at [311, 146] on select "Full-Time Part-Time Both Full-Time and Part-Time" at bounding box center [516, 144] width 732 height 26
click at [150, 131] on select "Full-Time Part-Time Both Full-Time and Part-Time" at bounding box center [516, 144] width 732 height 26
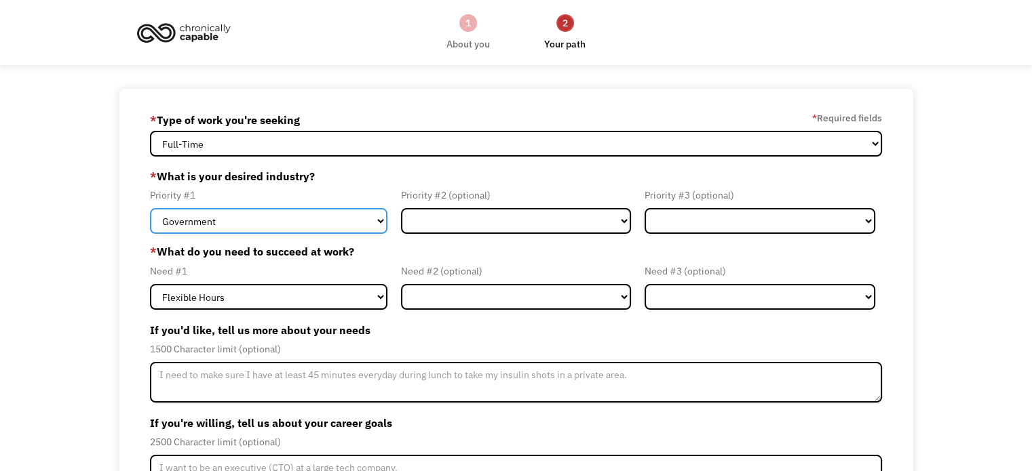
click at [236, 219] on select "Government Finance & Insurance Health & Social Care Tech & Engineering Creative…" at bounding box center [268, 221] width 237 height 26
select select "Tech & Engineering"
click at [150, 208] on select "Government Finance & Insurance Health & Social Care Tech & Engineering Creative…" at bounding box center [268, 221] width 237 height 26
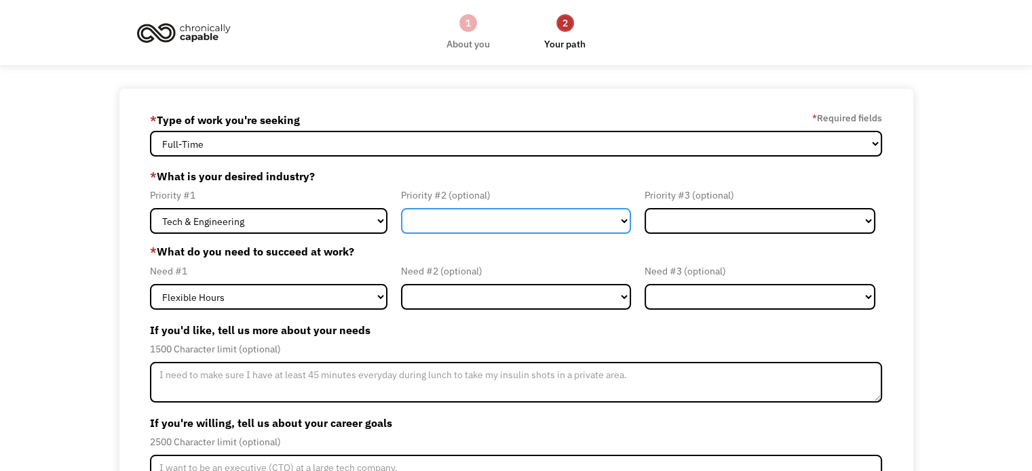
click at [422, 229] on select "Government Finance & Insurance Health & Social Care Tech & Engineering Creative…" at bounding box center [516, 221] width 231 height 26
select select "Creative & Design"
click at [401, 208] on select "Government Finance & Insurance Health & Social Care Tech & Engineering Creative…" at bounding box center [516, 221] width 231 height 26
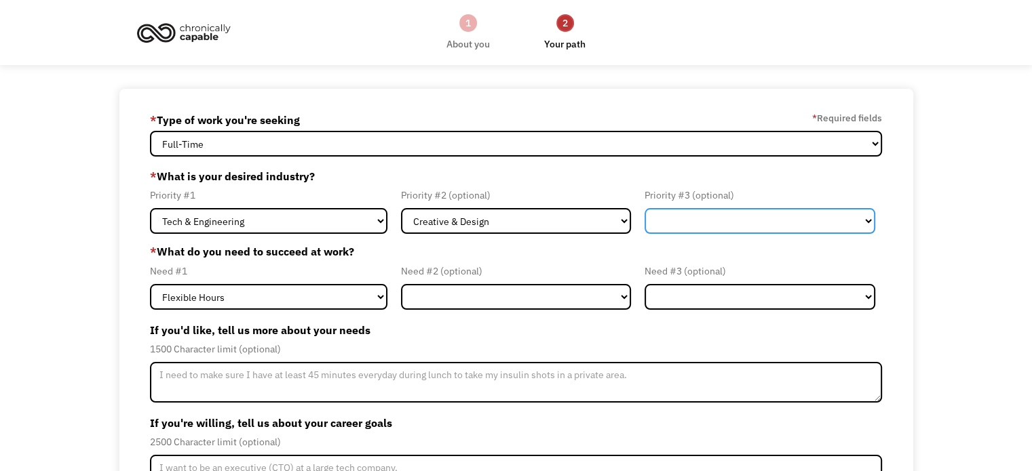
click at [676, 221] on select "Government Finance & Insurance Health & Social Care Tech & Engineering Creative…" at bounding box center [759, 221] width 231 height 26
select select "Education"
click at [644, 208] on select "Government Finance & Insurance Health & Social Care Tech & Engineering Creative…" at bounding box center [759, 221] width 231 height 26
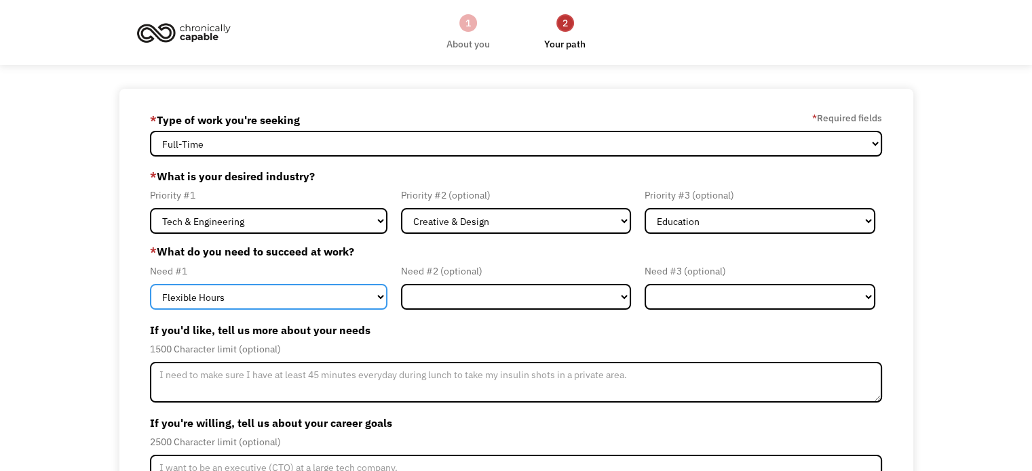
click at [326, 300] on select "Flexible Hours Remote Work Service Animal On-site Accommodations Visual Support…" at bounding box center [268, 297] width 237 height 26
select select "Remote Work"
click at [150, 284] on select "Flexible Hours Remote Work Service Animal On-site Accommodations Visual Support…" at bounding box center [268, 297] width 237 height 26
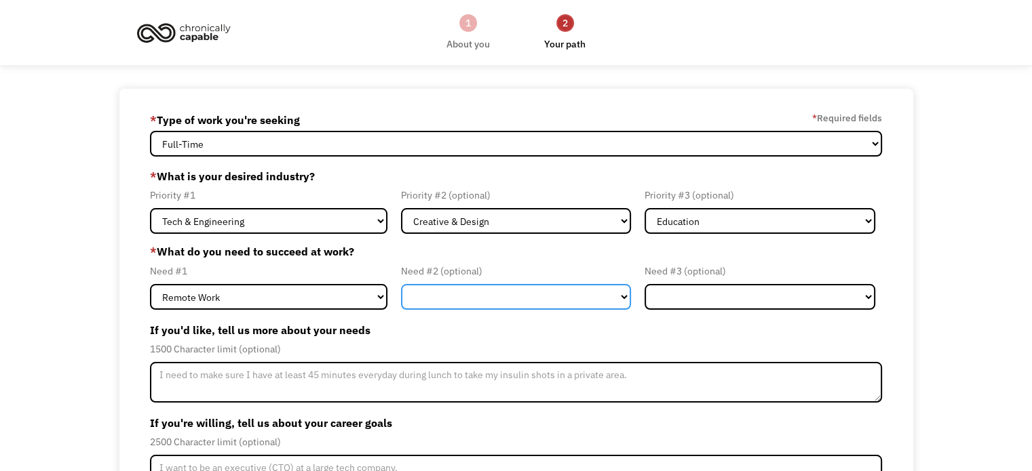
click at [445, 309] on select "Flexible Hours Remote Work Service Animal On-site Accommodations Visual Support…" at bounding box center [516, 297] width 231 height 26
select select "Flexible Hours"
click at [401, 284] on select "Flexible Hours Remote Work Service Animal On-site Accommodations Visual Support…" at bounding box center [516, 297] width 231 height 26
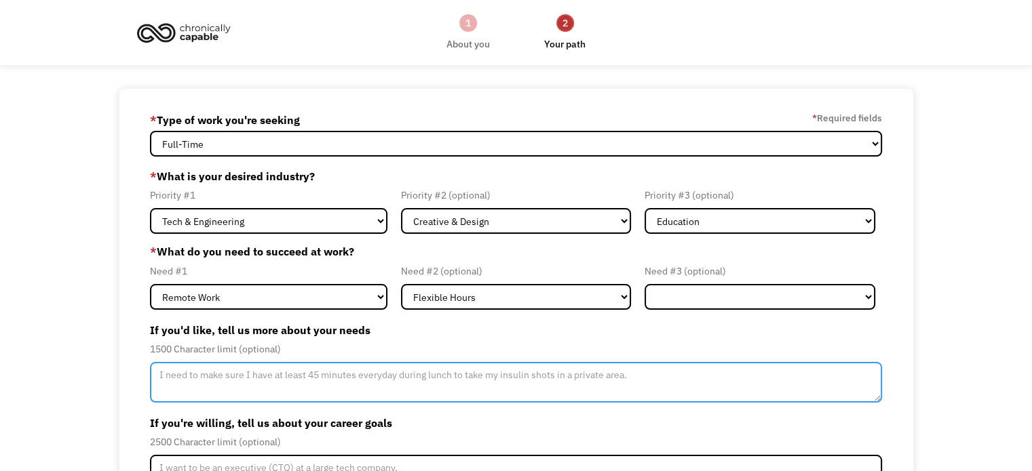
click at [203, 403] on form "689e62fb3295c66d93832b11 tm@tmbishop.com TM Bishop * Type of work you're seekin…" at bounding box center [516, 347] width 732 height 476
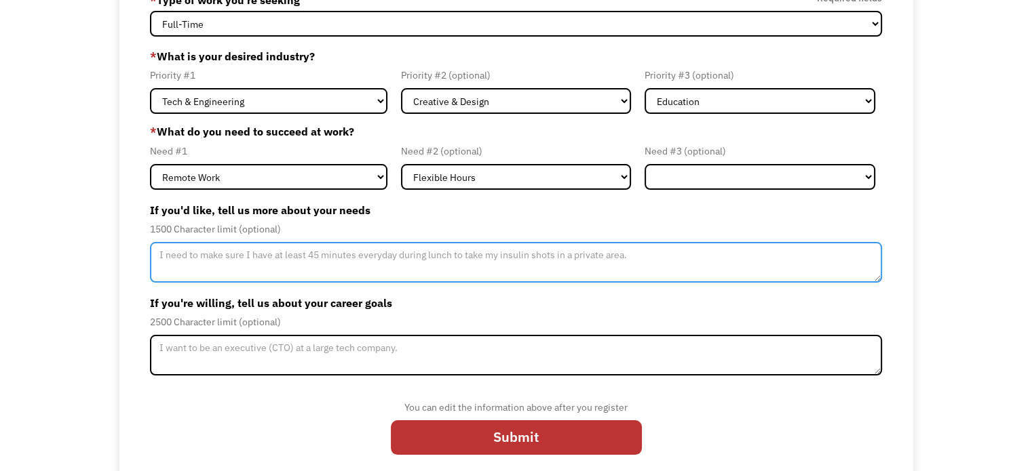
scroll to position [132, 0]
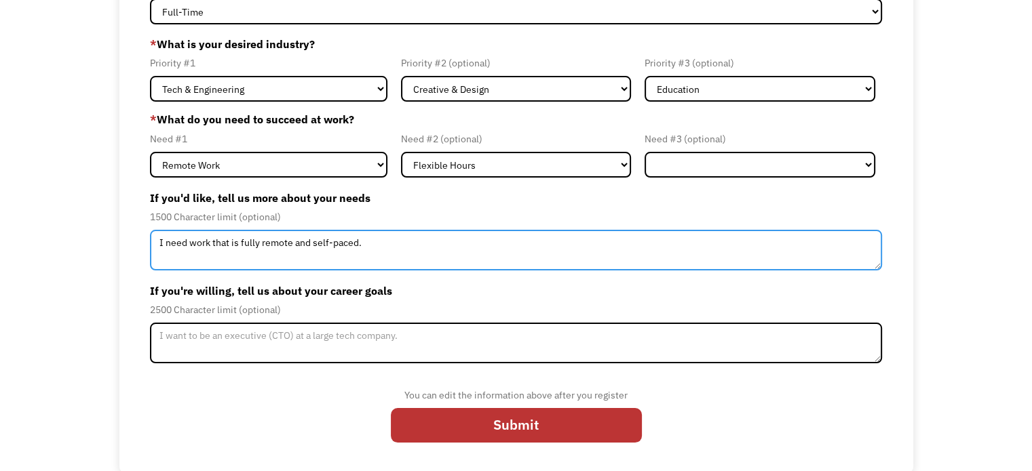
type textarea "I need work that is fully remote and self-paced."
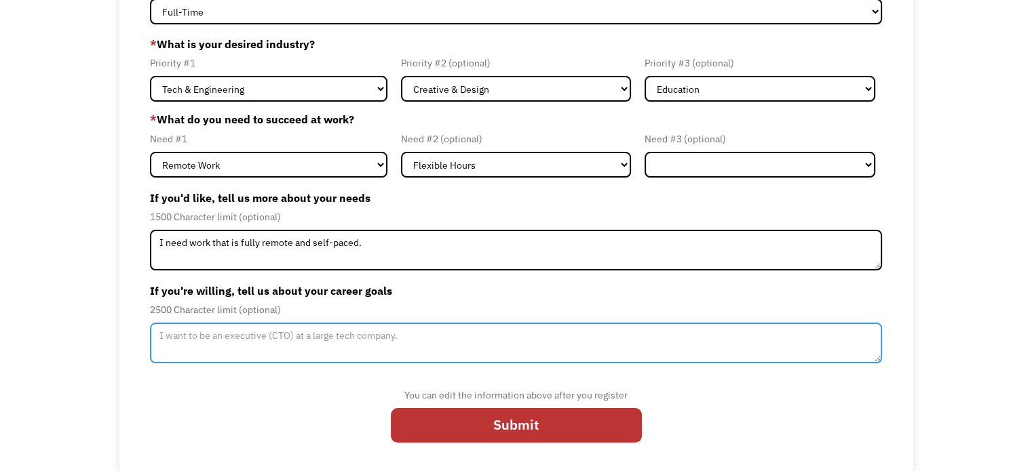
click at [447, 338] on textarea "Member-Update-Form-Step2" at bounding box center [516, 343] width 732 height 41
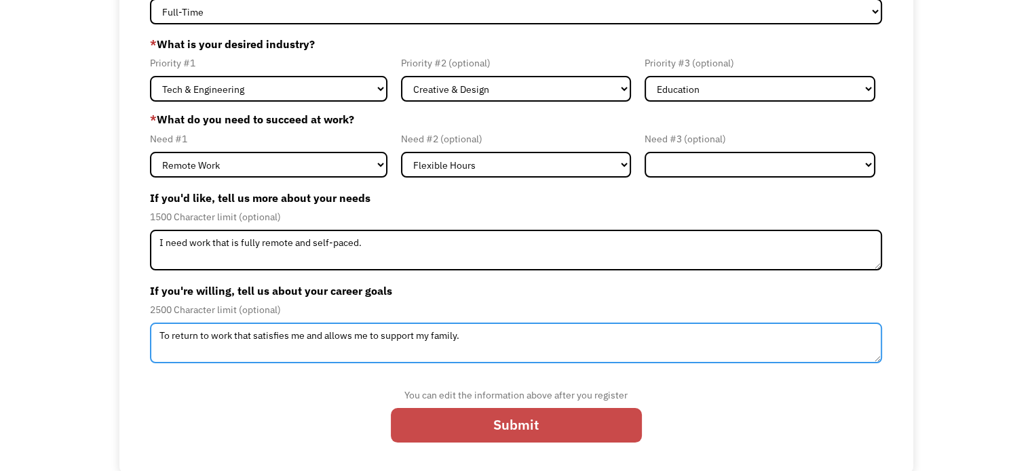
type textarea "To return to work that satisfies me and allows me to support my family."
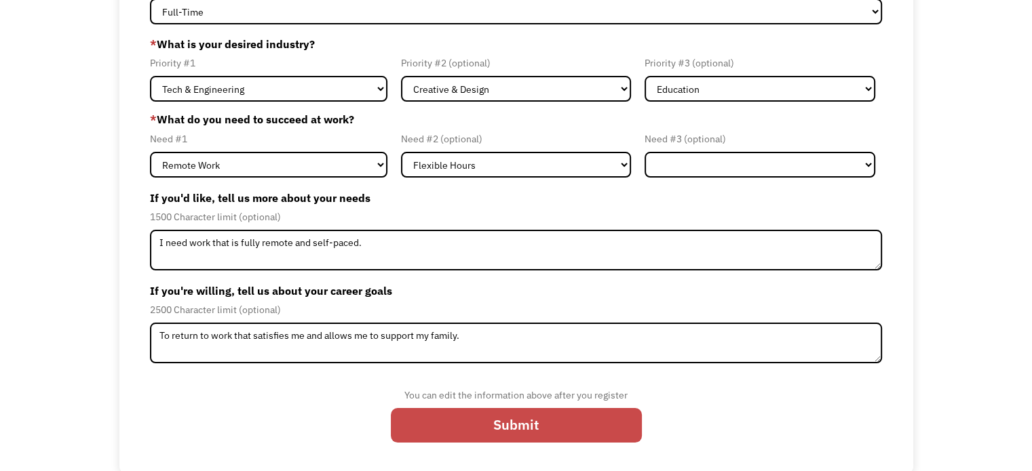
click at [546, 427] on input "Submit" at bounding box center [516, 425] width 251 height 35
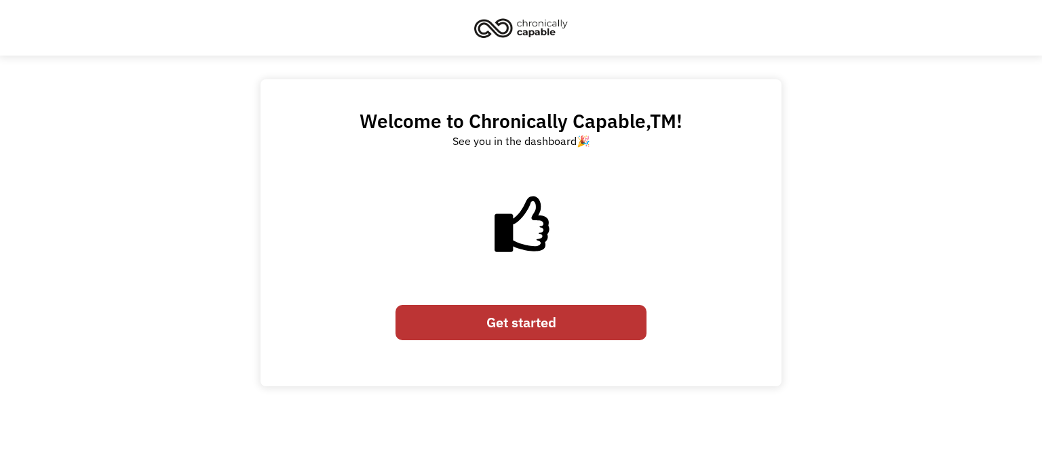
click at [573, 321] on link "Get started" at bounding box center [520, 322] width 251 height 35
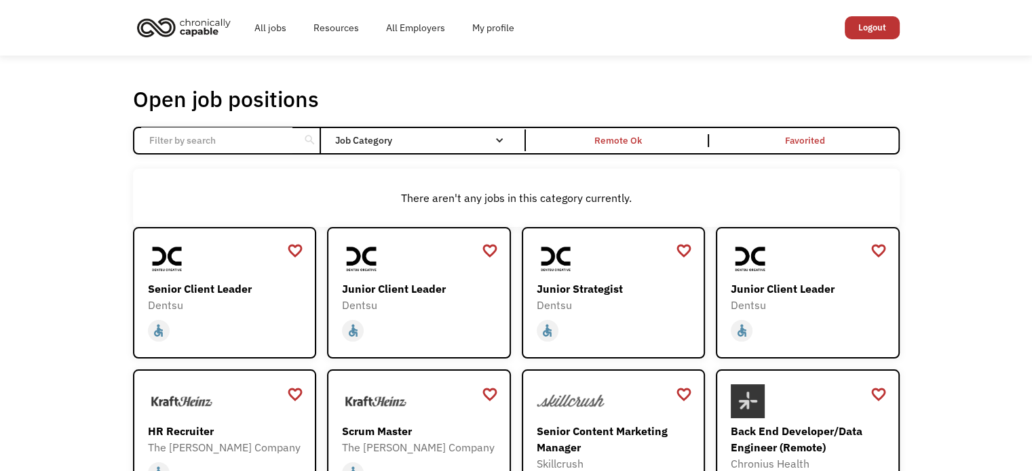
drag, startPoint x: 50, startPoint y: 229, endPoint x: 52, endPoint y: 238, distance: 8.9
click at [52, 238] on div "Open job positions You have X liked items Search search Filter by category Admi…" at bounding box center [516, 445] width 1032 height 778
click at [50, 237] on div "Open job positions You have X liked items Search search Filter by category Admi…" at bounding box center [516, 445] width 1032 height 778
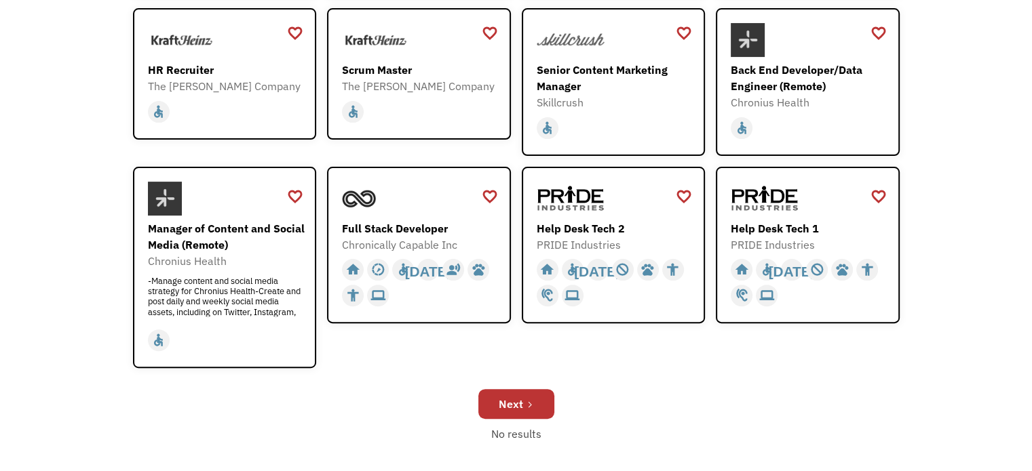
scroll to position [475, 0]
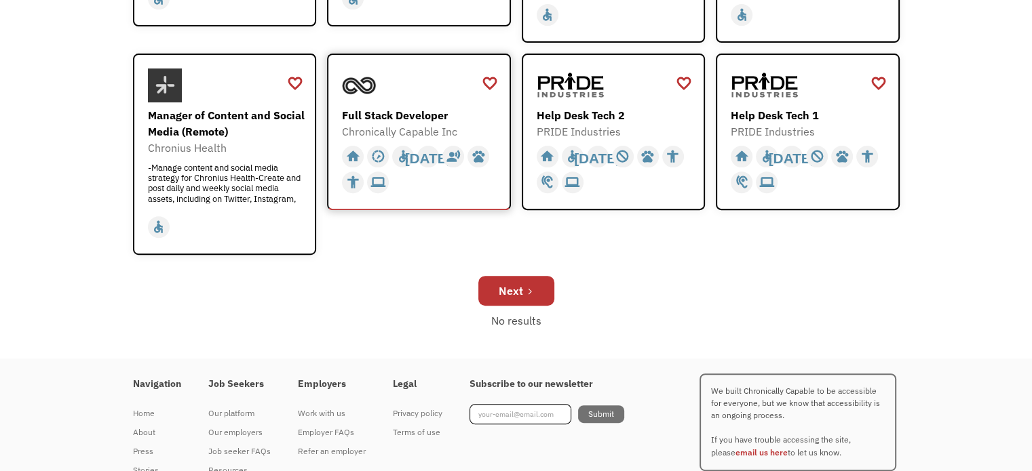
click at [409, 107] on div "Full Stack Developer" at bounding box center [420, 115] width 157 height 16
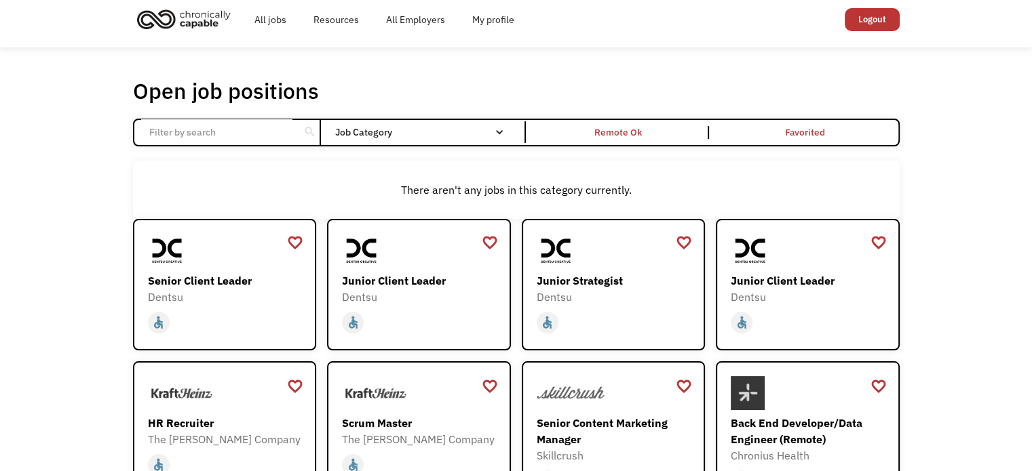
scroll to position [0, 0]
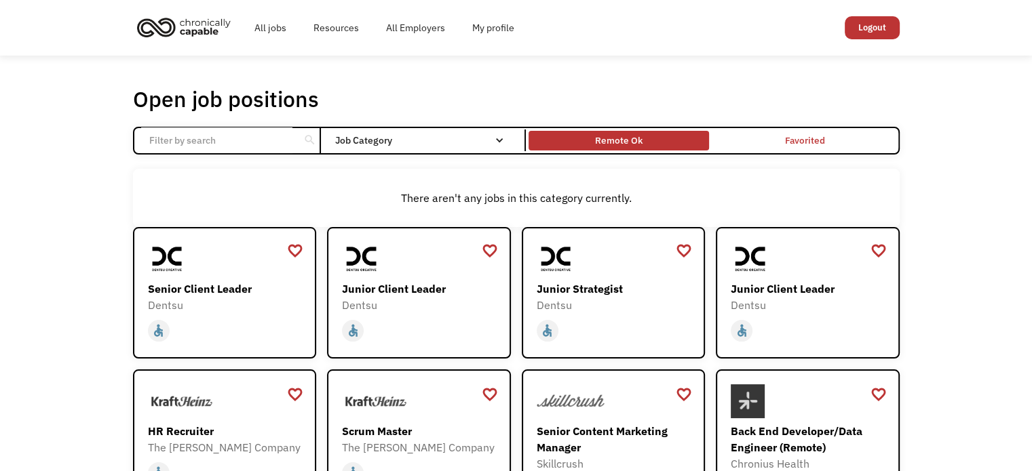
click at [646, 139] on div "Remote Ok" at bounding box center [618, 141] width 180 height 14
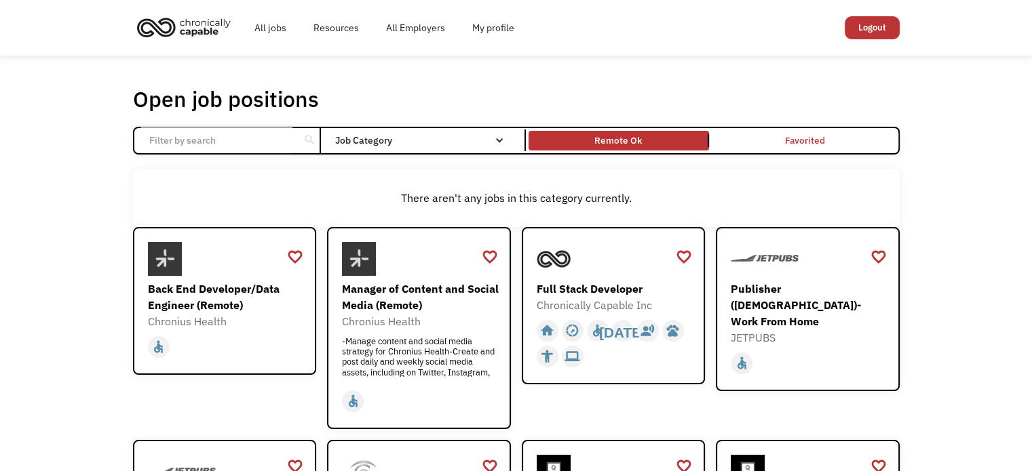
drag, startPoint x: 71, startPoint y: 172, endPoint x: 65, endPoint y: 165, distance: 9.1
click at [552, 199] on div "There aren't any jobs in this category currently." at bounding box center [516, 198] width 753 height 16
click at [599, 146] on div "Remote Ok" at bounding box center [618, 140] width 47 height 16
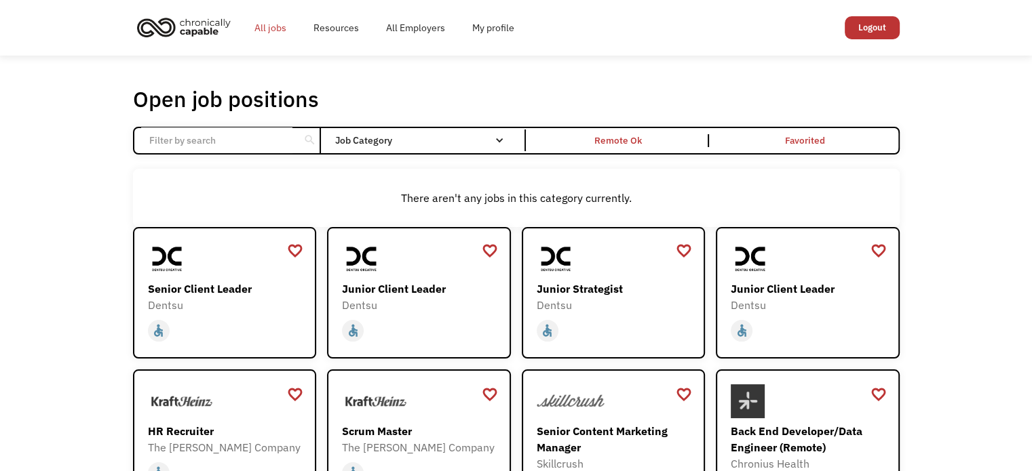
click at [263, 31] on link "All jobs" at bounding box center [270, 27] width 59 height 43
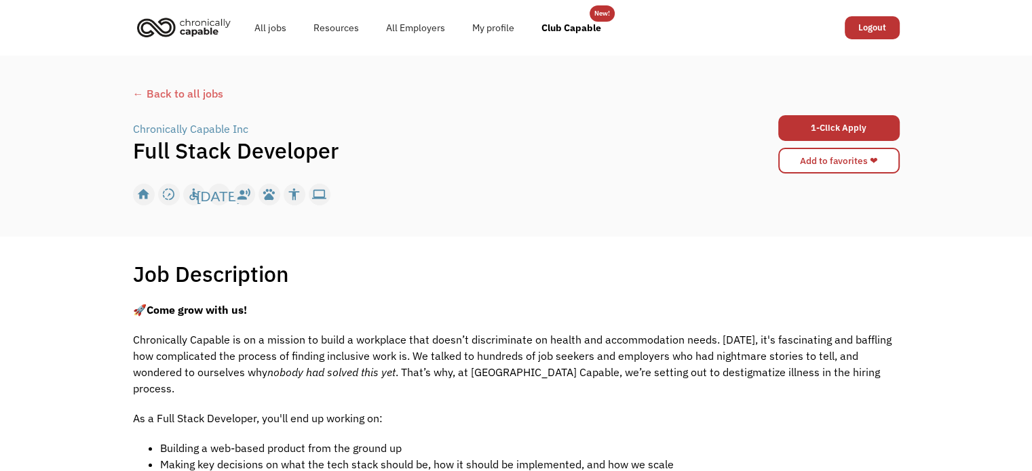
click at [431, 335] on p "Chronically Capable is on a mission to build a workplace that doesn’t discrimin…" at bounding box center [516, 364] width 767 height 65
drag, startPoint x: 431, startPoint y: 334, endPoint x: 427, endPoint y: 327, distance: 7.9
click at [429, 333] on p "Chronically Capable is on a mission to build a workplace that doesn’t discrimin…" at bounding box center [516, 364] width 767 height 65
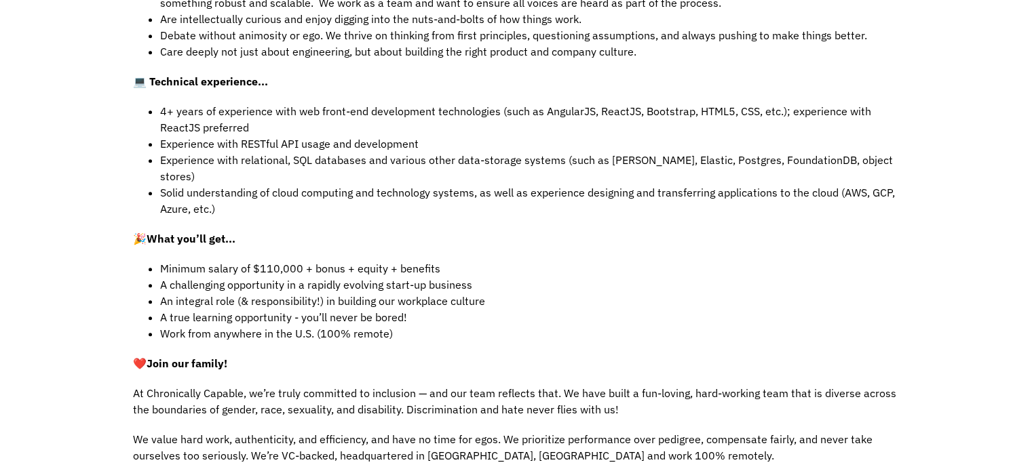
scroll to position [746, 0]
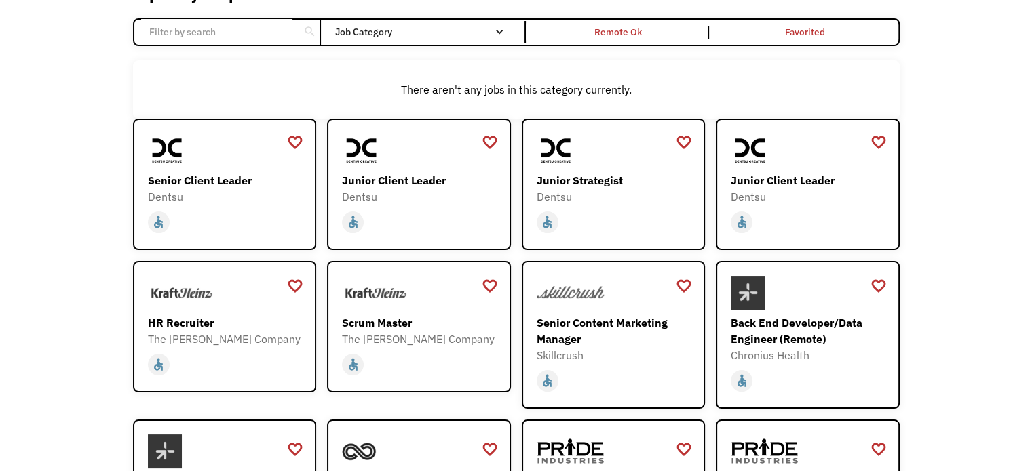
scroll to position [407, 0]
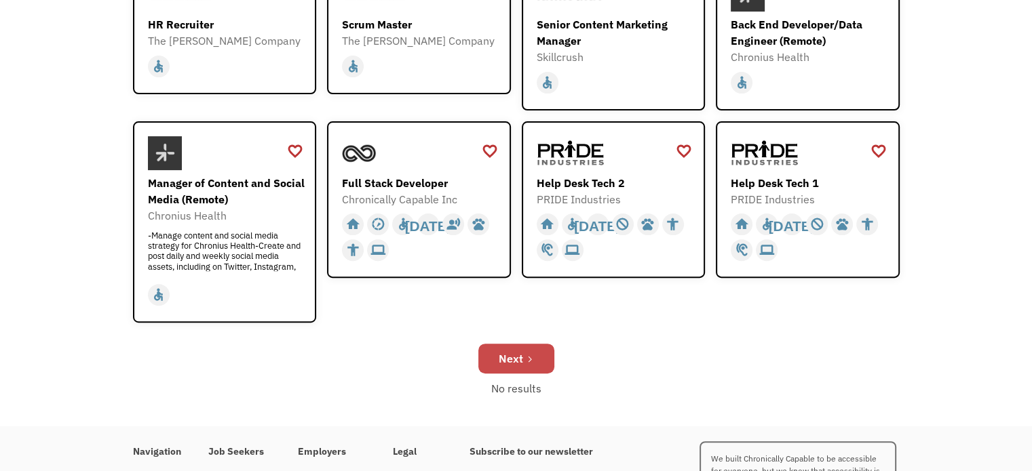
drag, startPoint x: 492, startPoint y: 341, endPoint x: 497, endPoint y: 349, distance: 9.1
click at [497, 349] on div "Next" at bounding box center [516, 358] width 767 height 43
click at [526, 356] on icon "Next Page" at bounding box center [530, 359] width 8 height 8
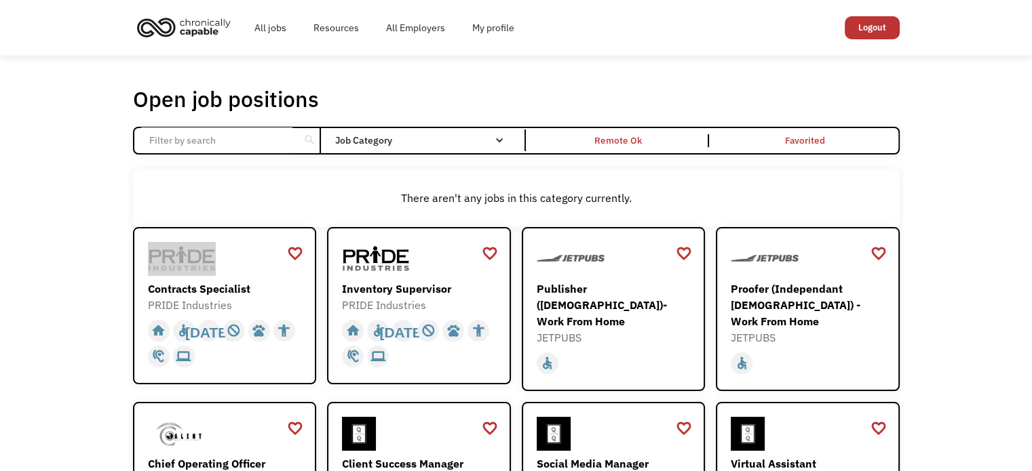
drag, startPoint x: 90, startPoint y: 277, endPoint x: 78, endPoint y: 267, distance: 15.4
click at [79, 269] on div "Open job positions You have X liked items Search search Filter by category Admi…" at bounding box center [516, 461] width 1032 height 811
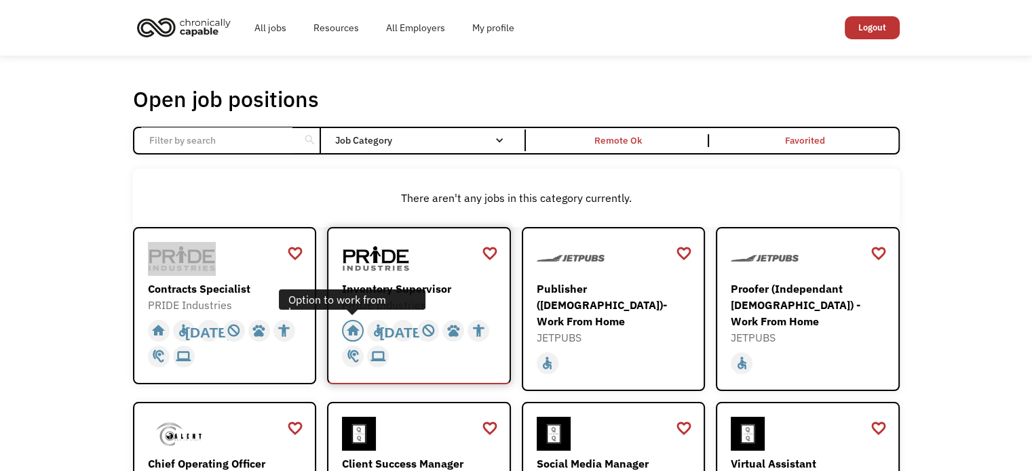
click at [347, 329] on div "home" at bounding box center [353, 331] width 14 height 20
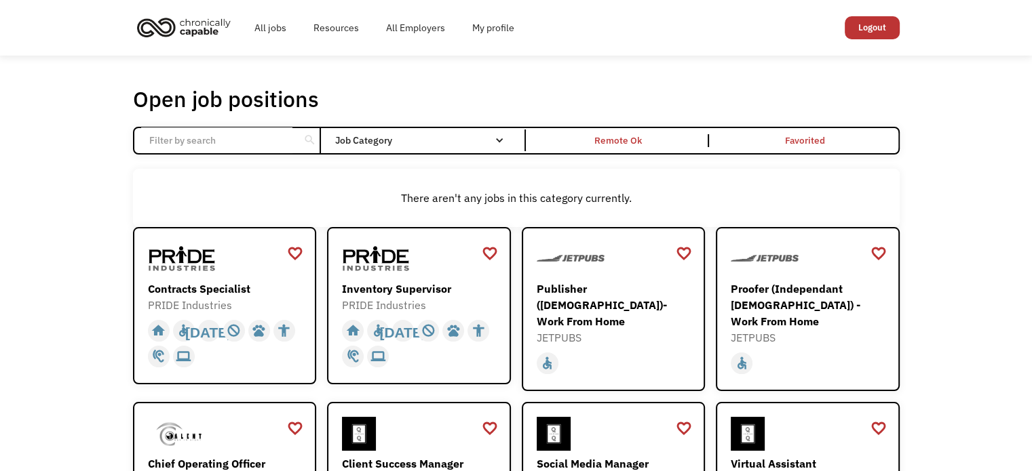
drag, startPoint x: 1017, startPoint y: 200, endPoint x: 963, endPoint y: 159, distance: 68.8
click at [963, 159] on div "Open job positions You have X liked items Search search Filter by category Admi…" at bounding box center [516, 453] width 1032 height 794
click at [947, 178] on div "Open job positions You have X liked items Search search Filter by category Admi…" at bounding box center [516, 453] width 1032 height 794
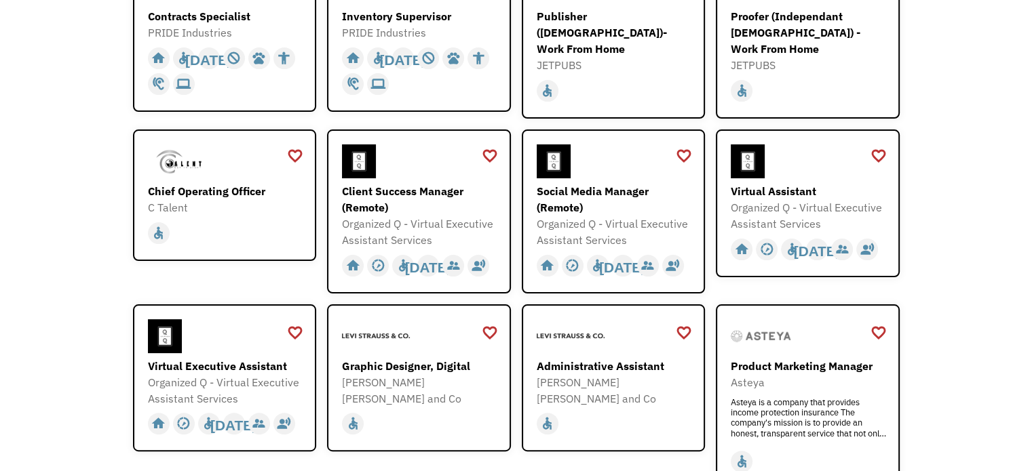
scroll to position [271, 0]
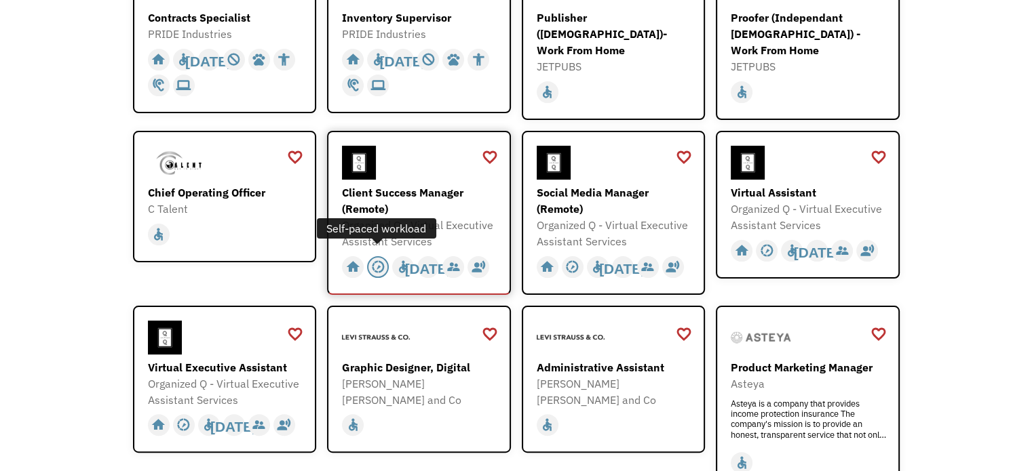
click at [378, 259] on div "slow_motion_video" at bounding box center [378, 267] width 14 height 20
click at [950, 168] on div "Open job positions You have X liked items Search search Filter by category Admi…" at bounding box center [516, 181] width 1032 height 794
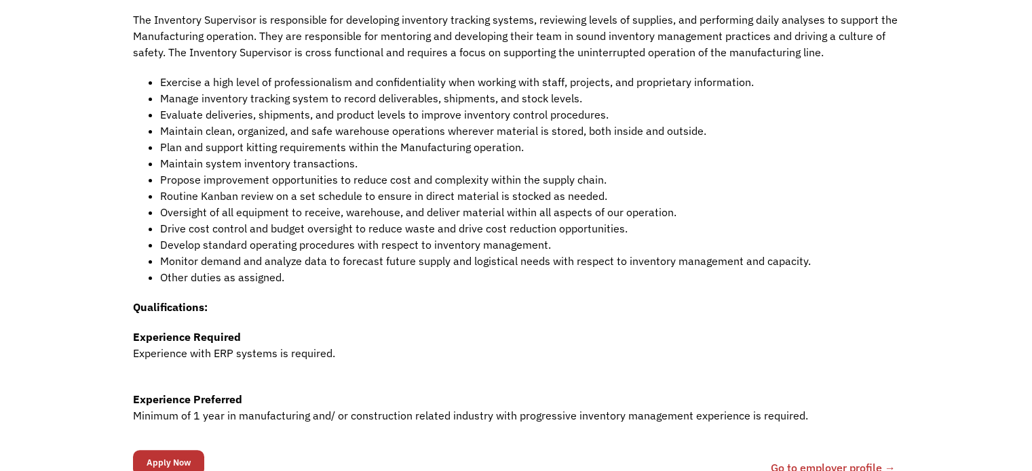
scroll to position [339, 0]
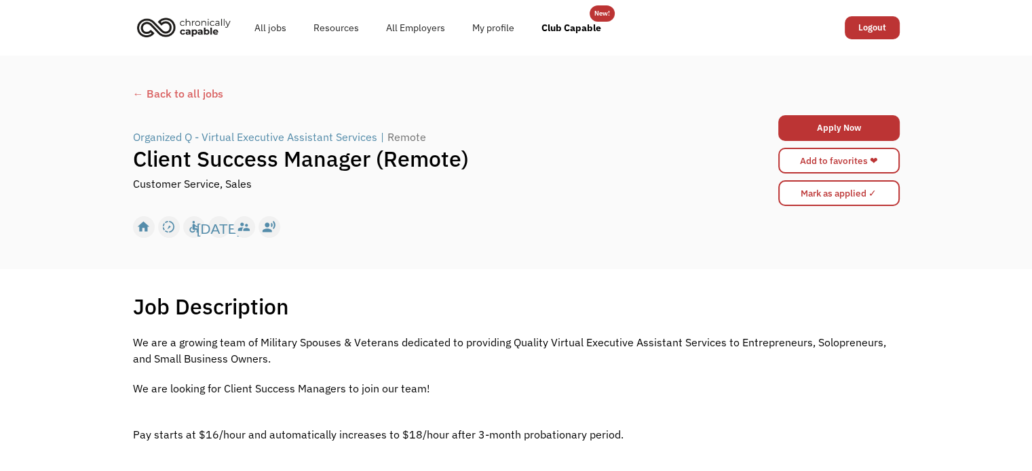
drag, startPoint x: 399, startPoint y: 286, endPoint x: 398, endPoint y: 315, distance: 29.9
click at [398, 317] on div "Job Description Filter using keywords Search We are a growing team of Military …" at bounding box center [516, 464] width 1032 height 391
